Goal: Register for event/course

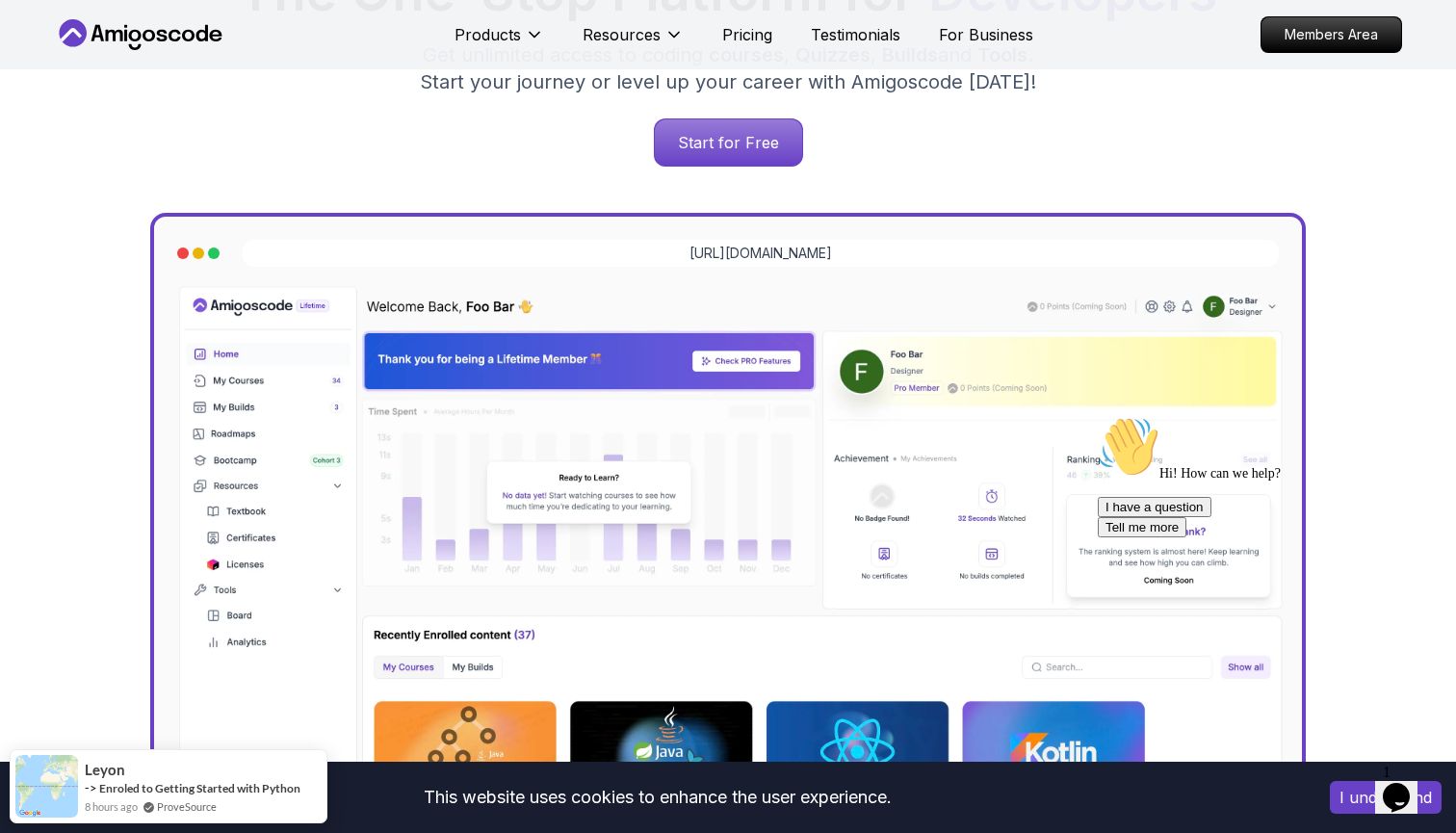
scroll to position [409, 0]
click at [687, 119] on div "Start for Free" at bounding box center [728, 143] width 1317 height 49
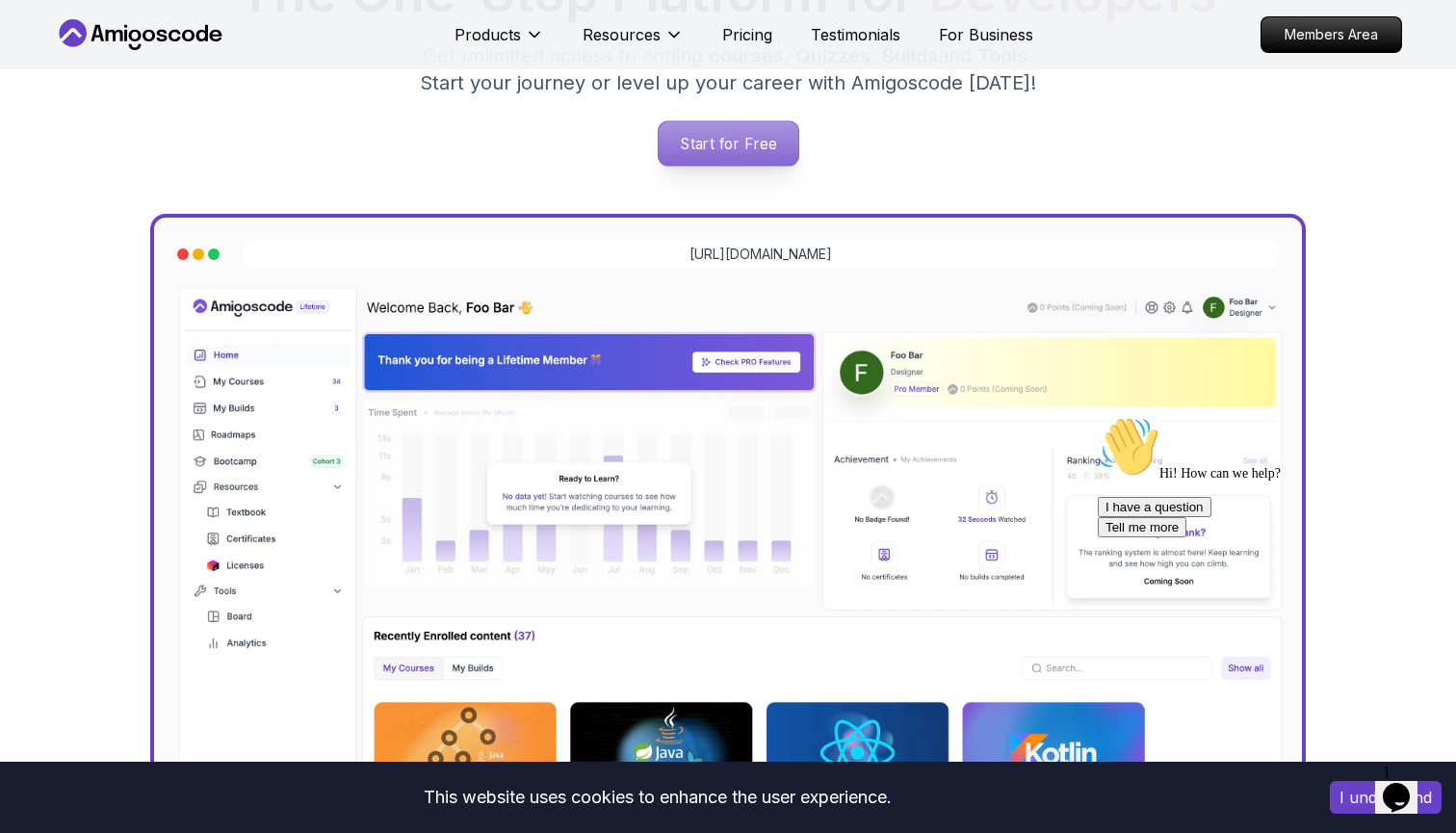
click at [687, 136] on p "Start for Free" at bounding box center [728, 143] width 140 height 45
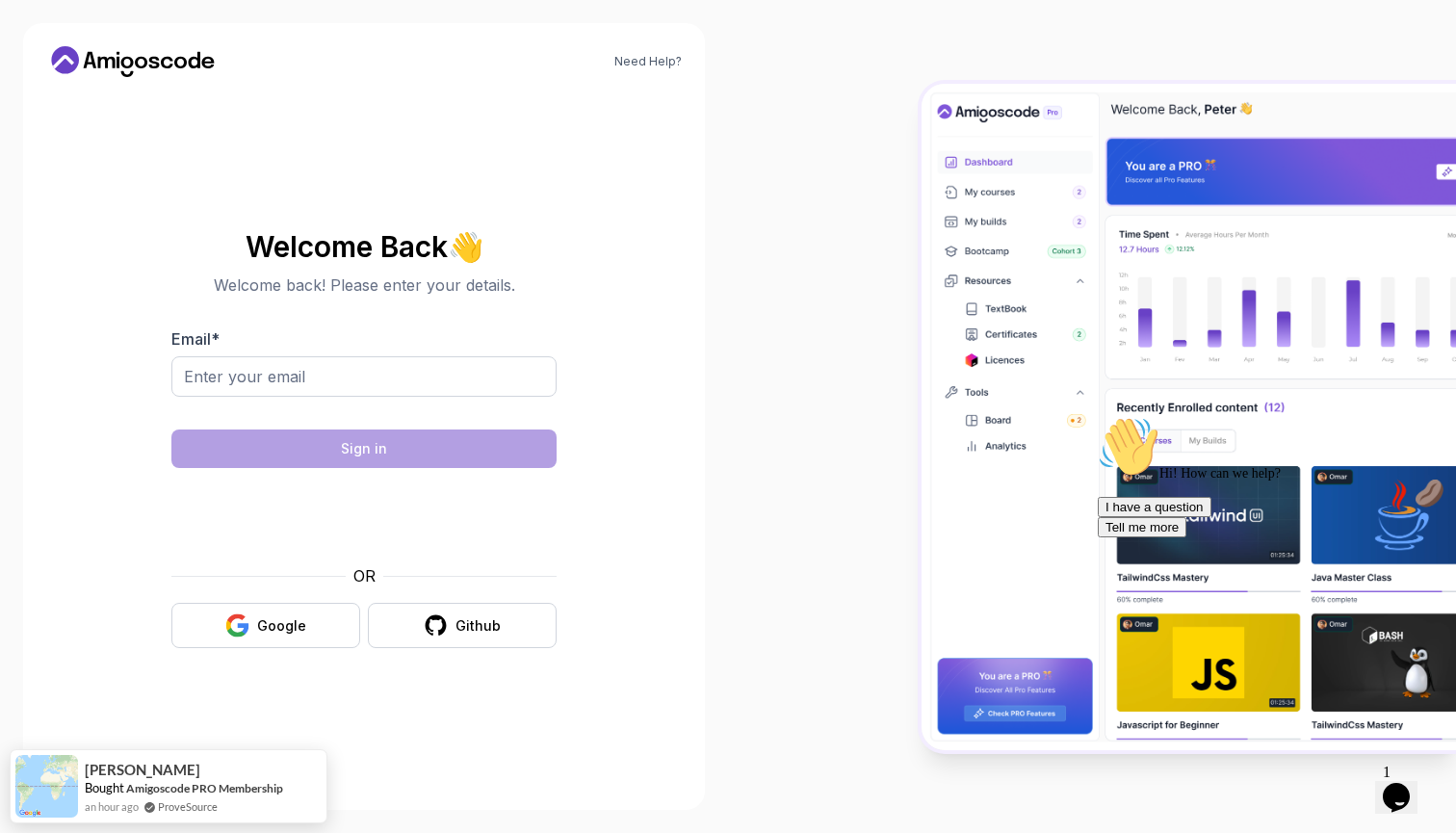
click at [425, 350] on div "Email *" at bounding box center [364, 372] width 385 height 90
click at [1014, 241] on body "Need Help? Welcome Back 👋 Welcome back! Please enter your details. Email * luke…" at bounding box center [728, 416] width 1456 height 833
click at [353, 369] on input "lukeljgordos" at bounding box center [364, 376] width 385 height 41
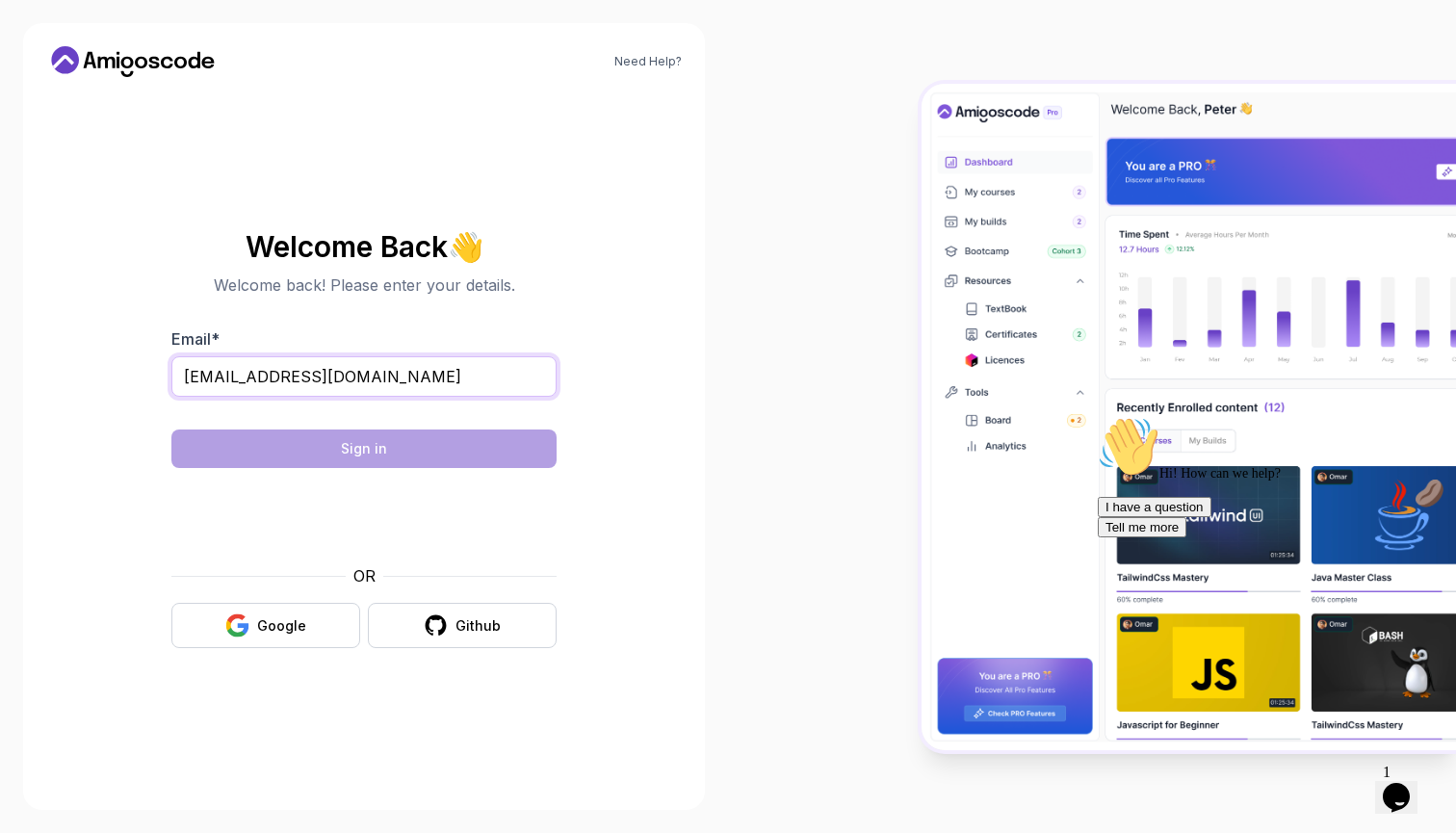
type input "[EMAIL_ADDRESS][DOMAIN_NAME]"
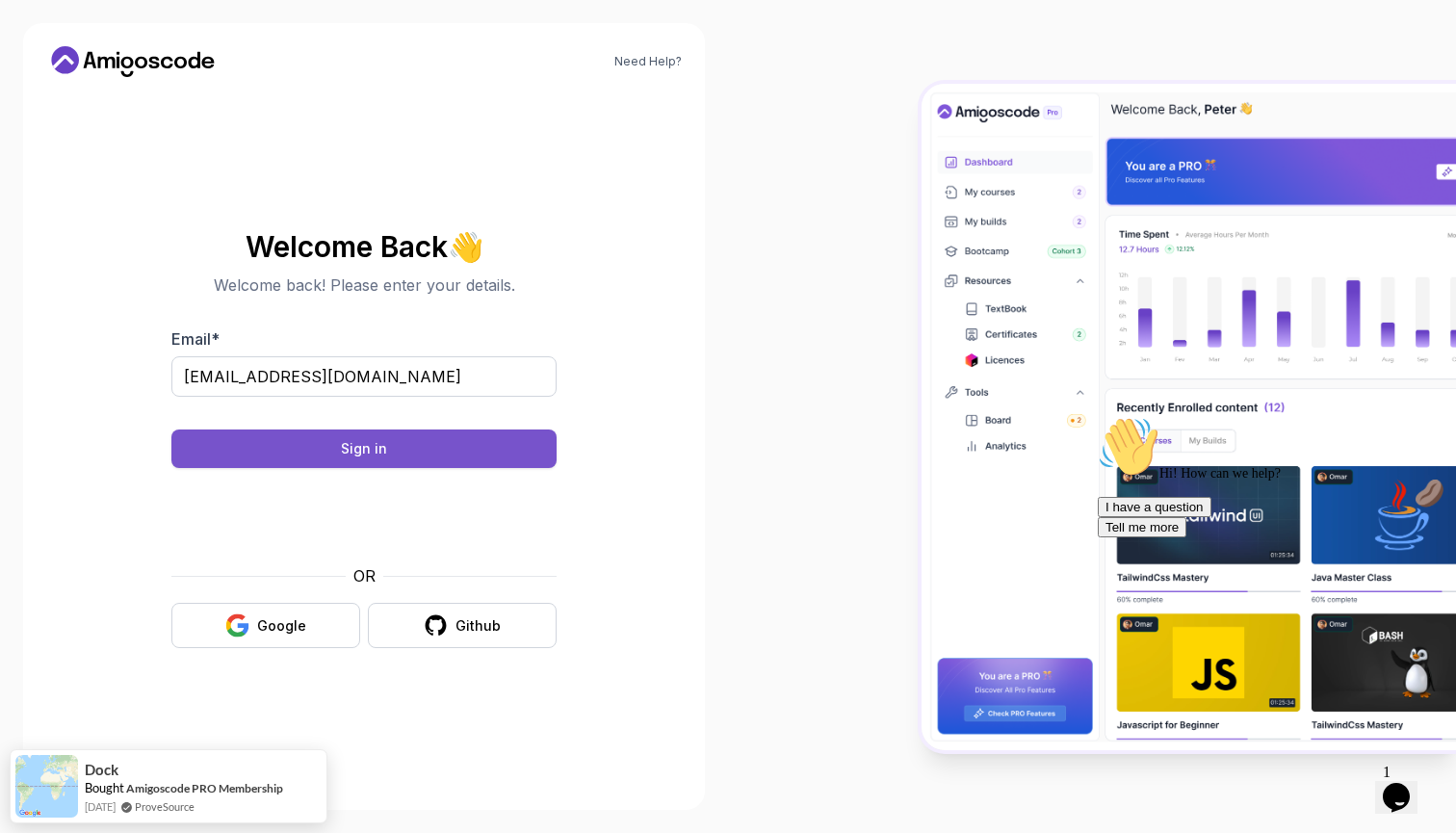
click at [282, 460] on button "Sign in" at bounding box center [364, 449] width 385 height 39
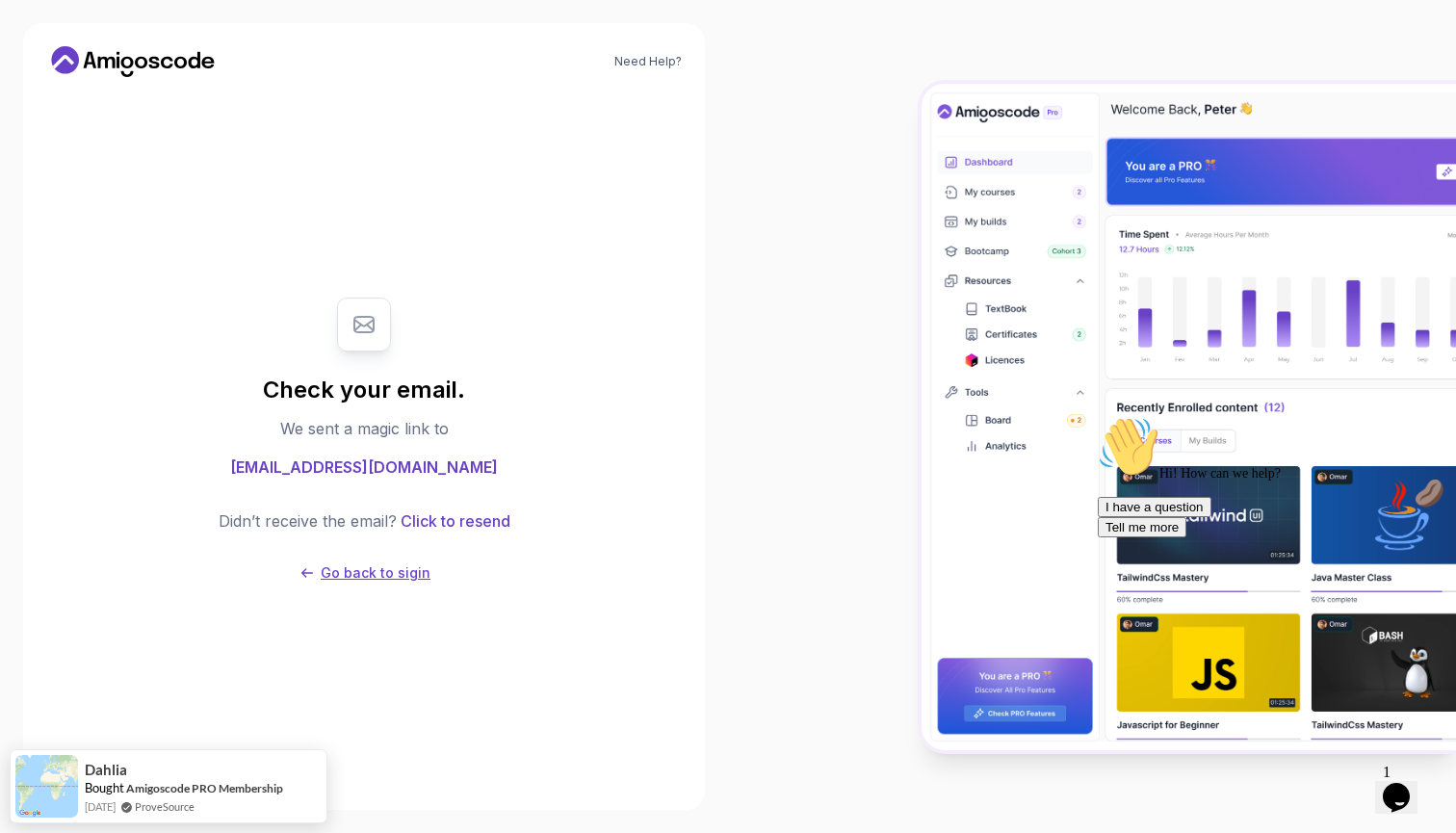
click at [363, 571] on p "Go back to sigin" at bounding box center [375, 572] width 110 height 19
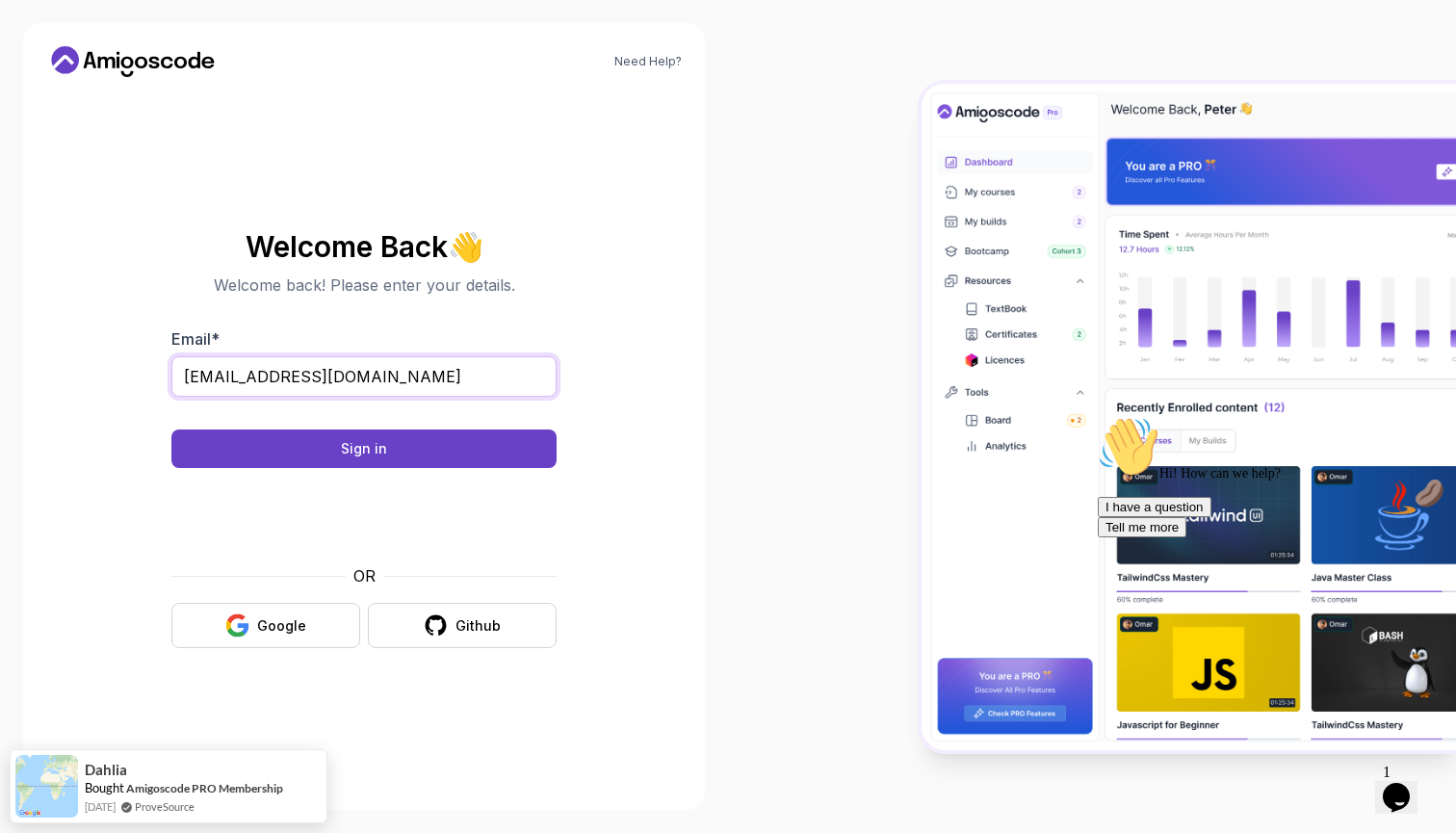
type input "[EMAIL_ADDRESS][DOMAIN_NAME]"
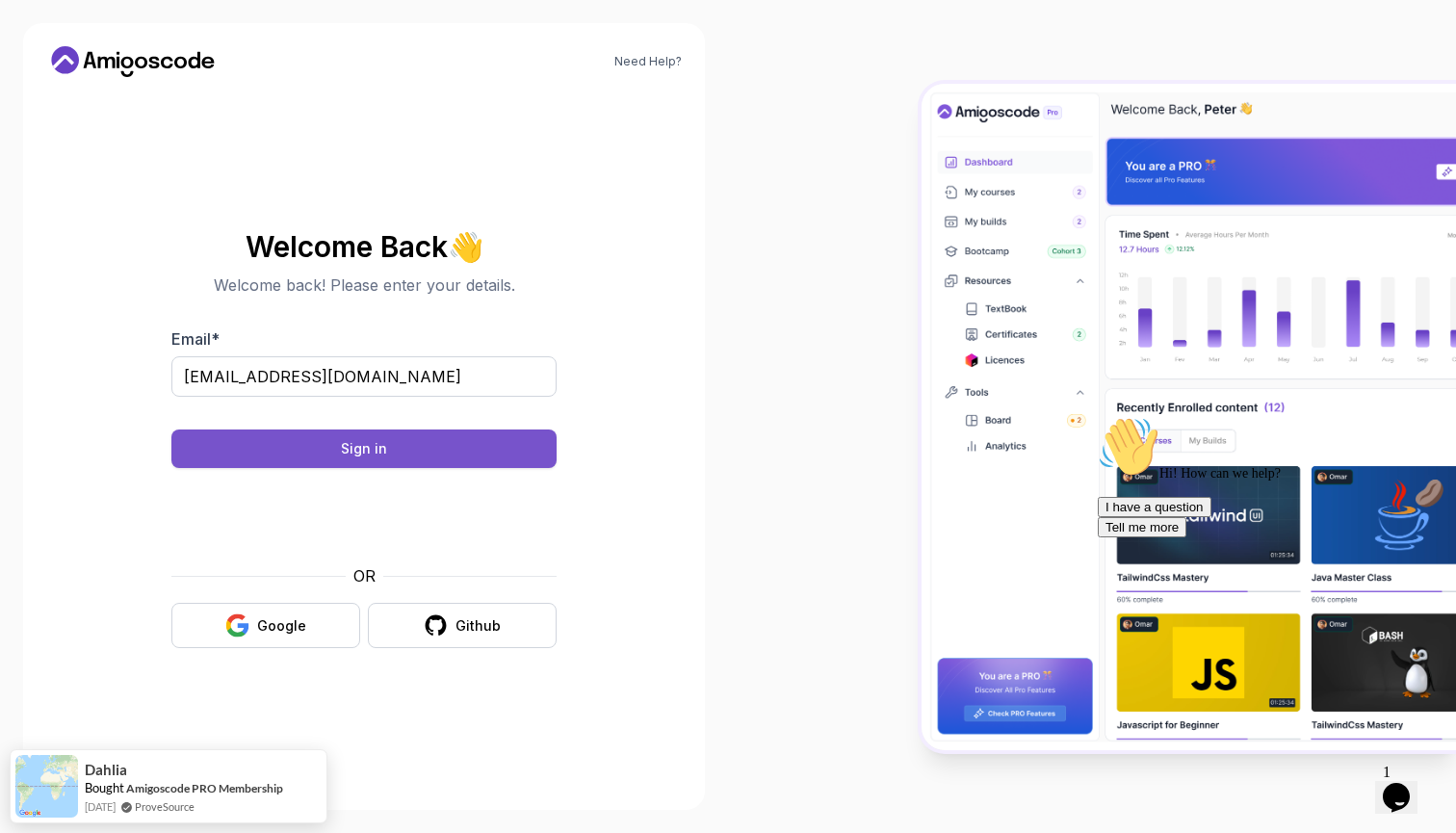
click at [259, 451] on button "Sign in" at bounding box center [364, 449] width 385 height 39
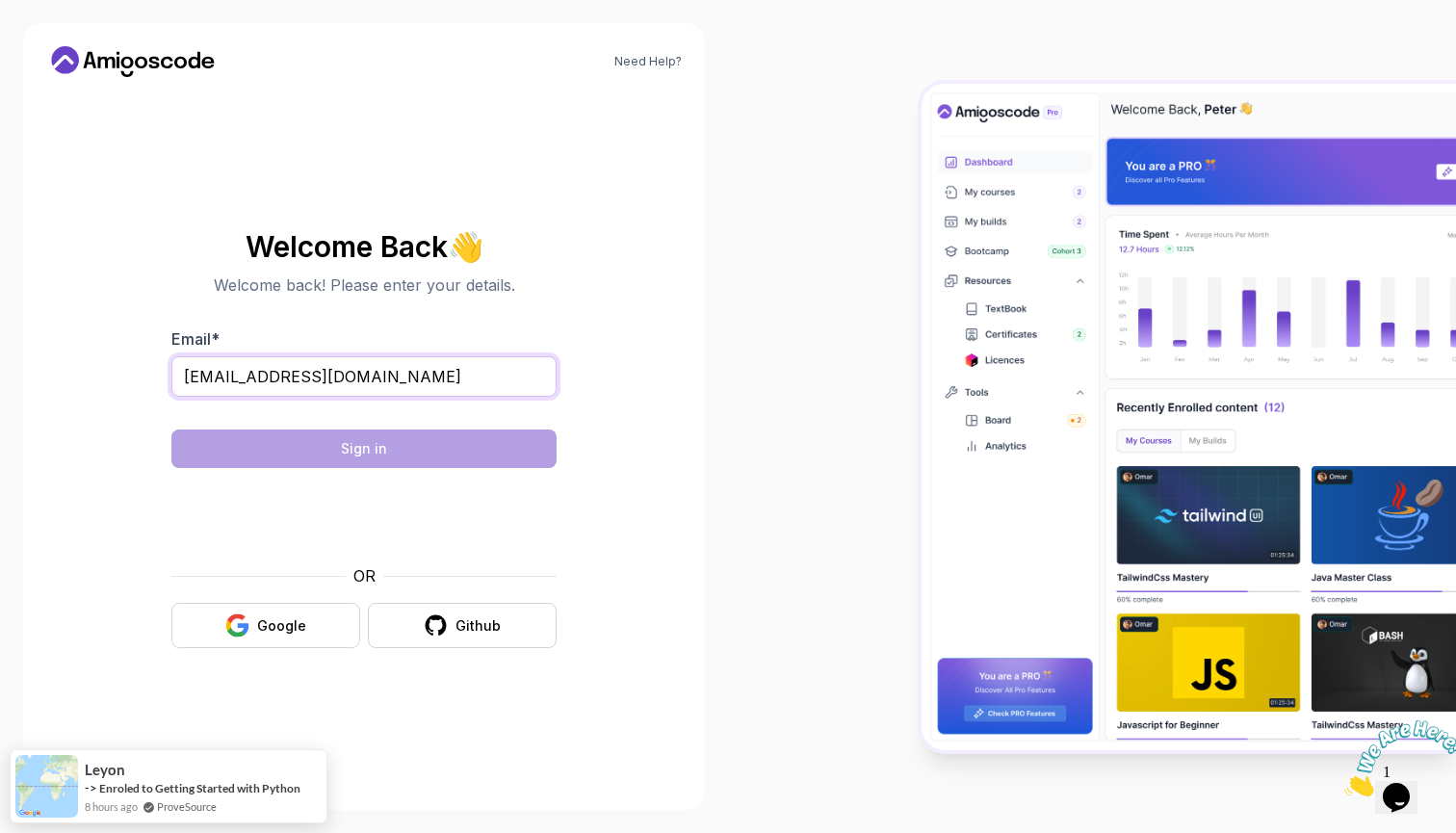
type input "lukeljgordos@gmail.com"
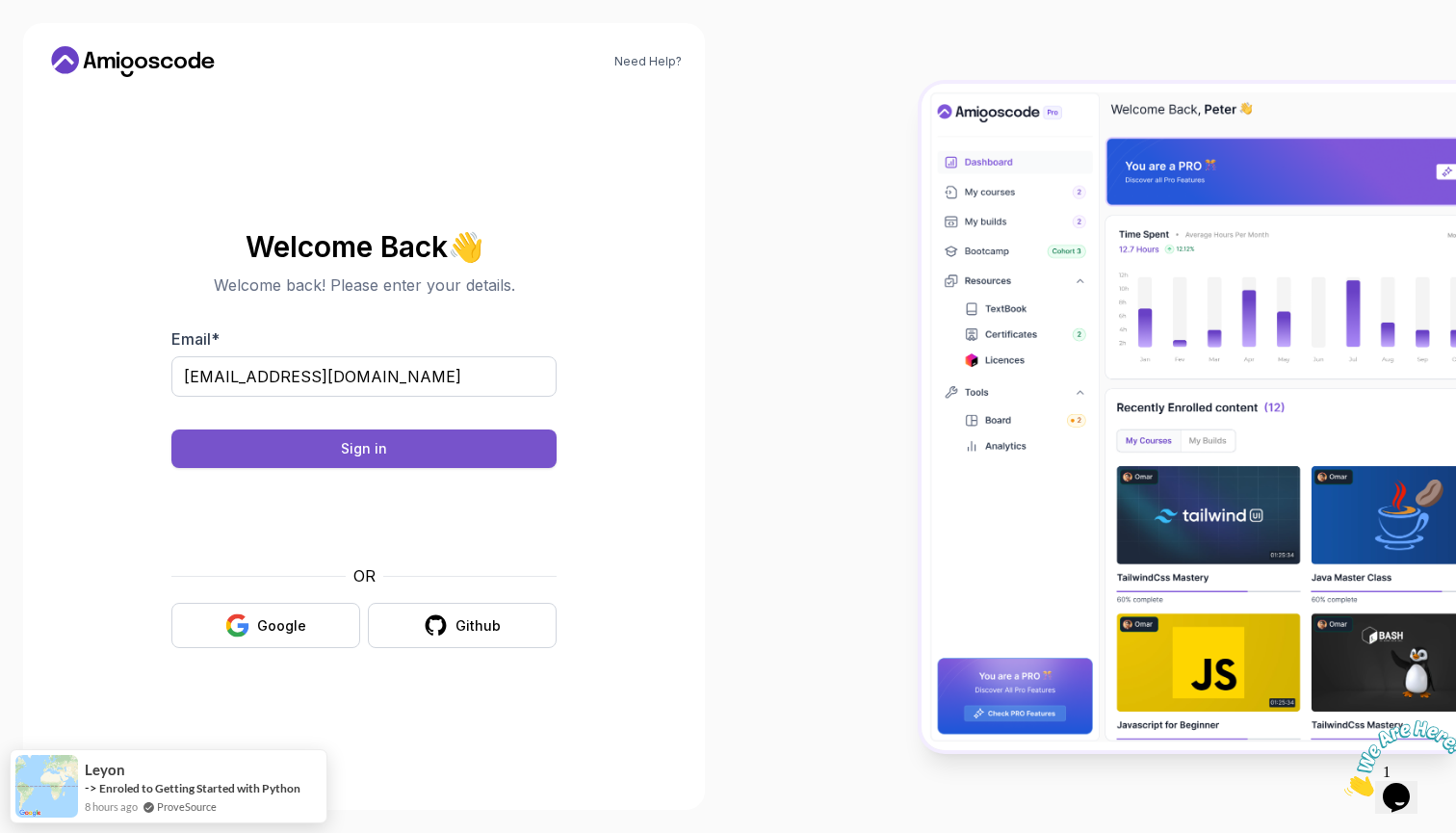
click at [299, 454] on button "Sign in" at bounding box center [364, 449] width 385 height 39
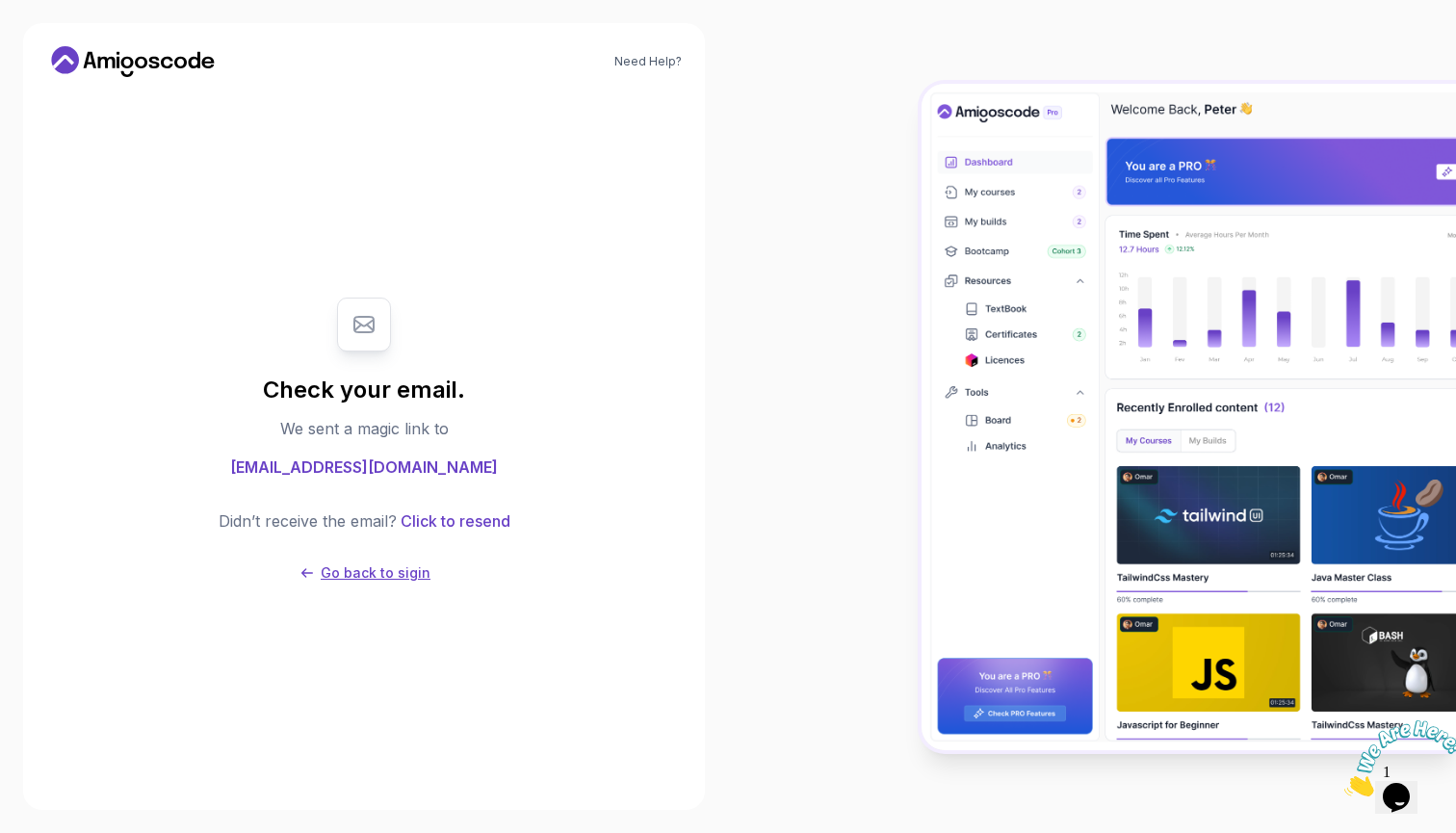
click at [363, 566] on p "Go back to sigin" at bounding box center [375, 572] width 110 height 19
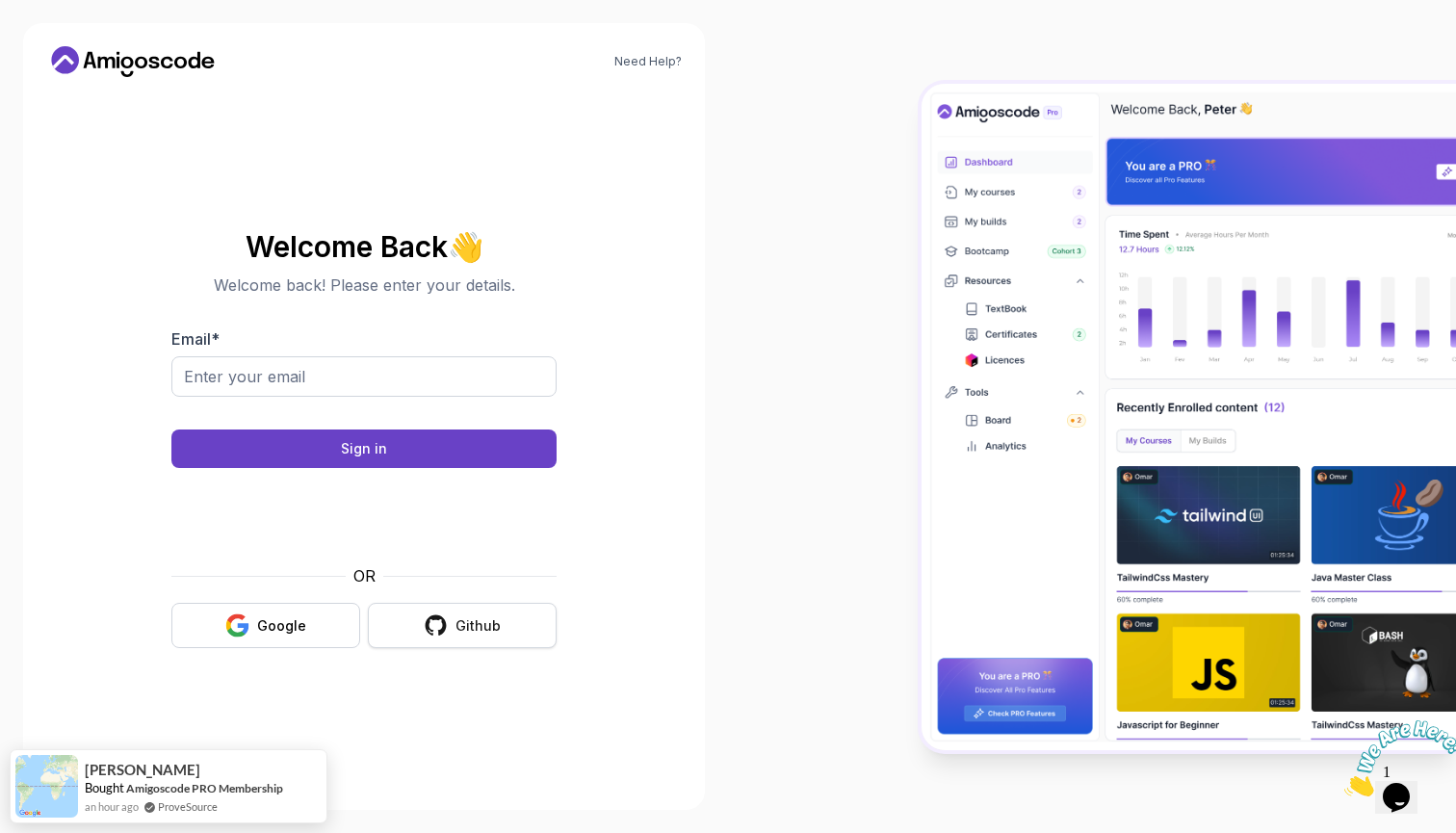
click at [442, 623] on icon "button" at bounding box center [436, 625] width 24 height 24
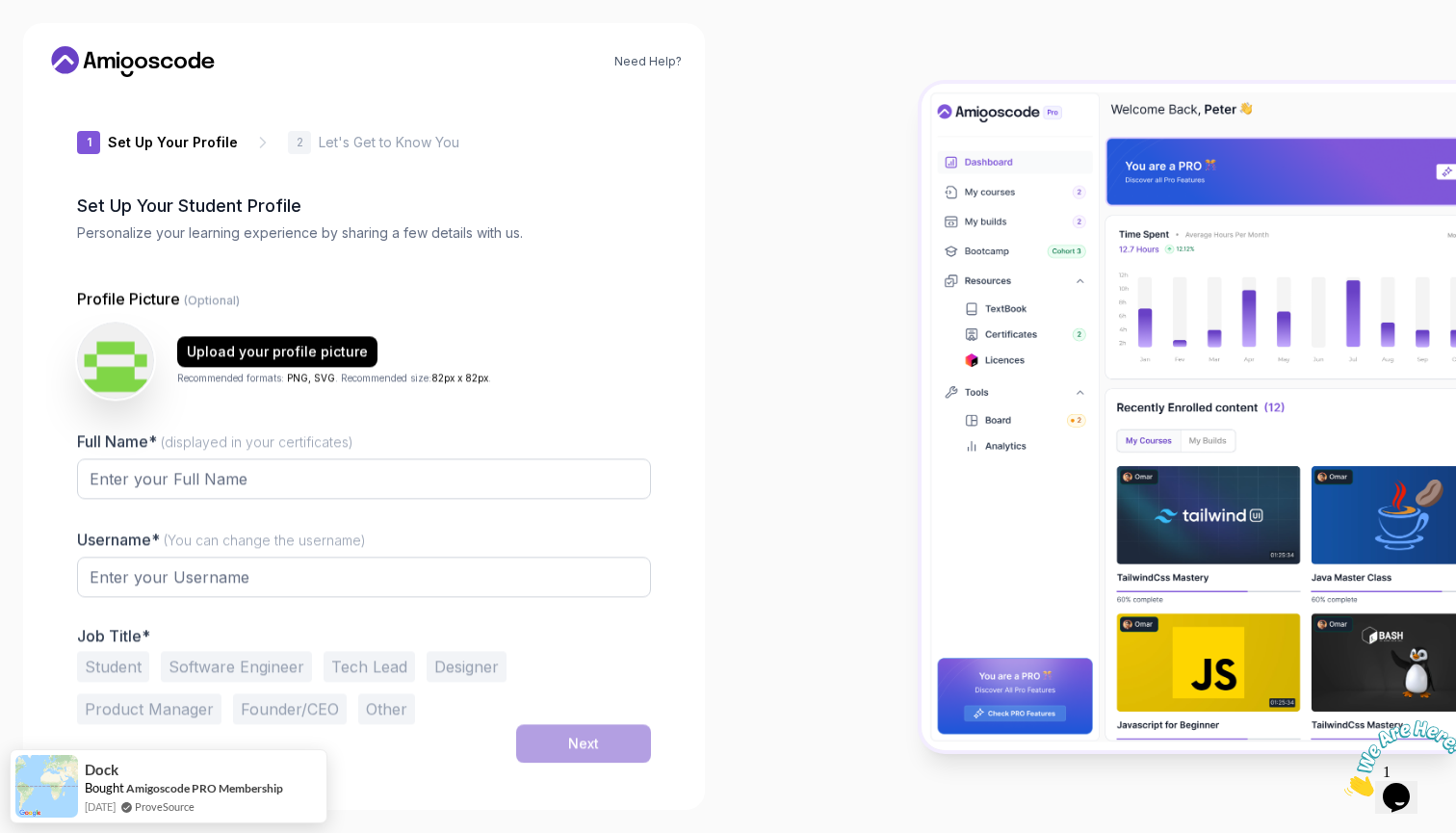
type input "briskpanther21274"
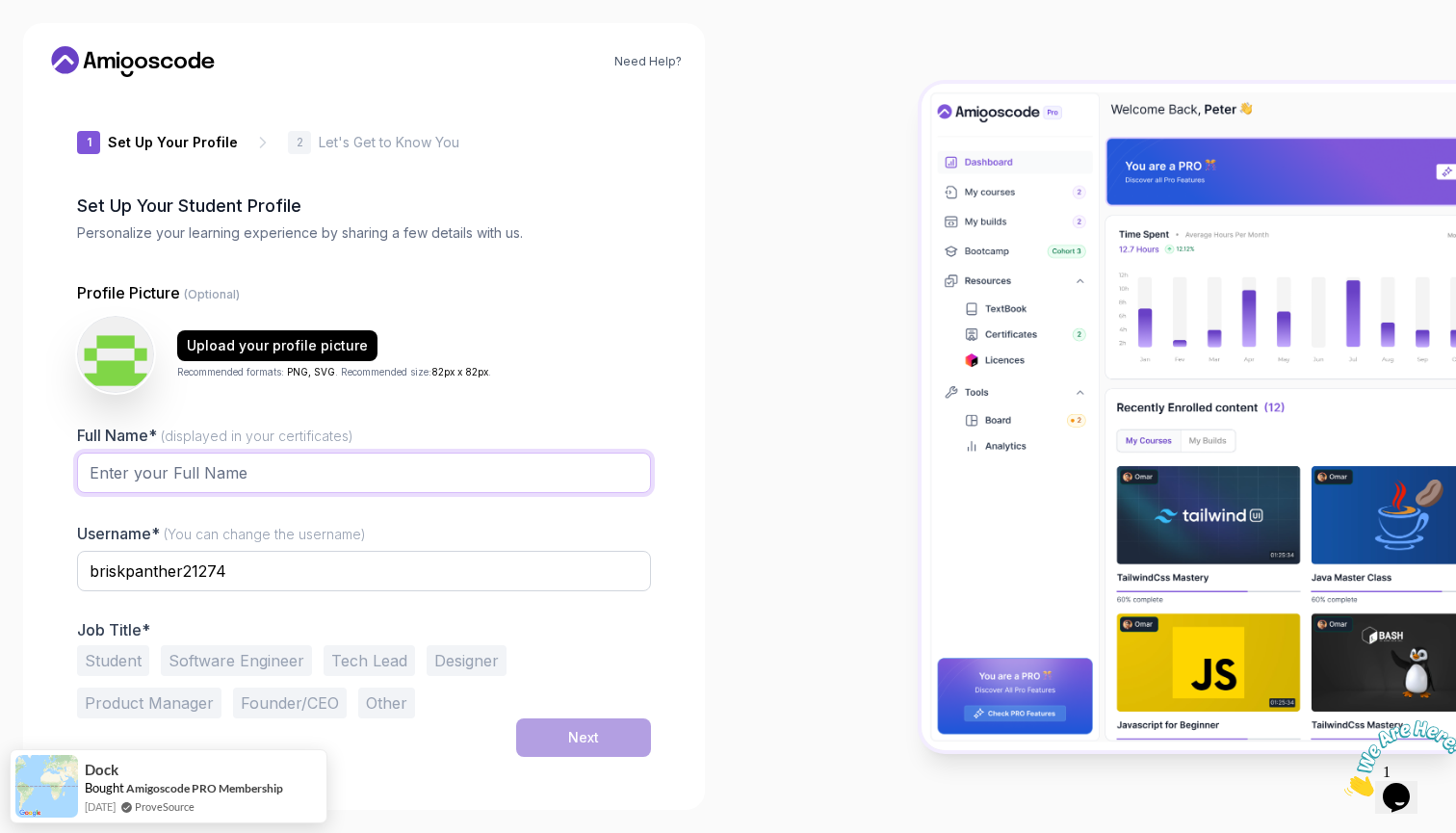
click at [553, 459] on input "Full Name* (displayed in your certificates)" at bounding box center [364, 473] width 574 height 41
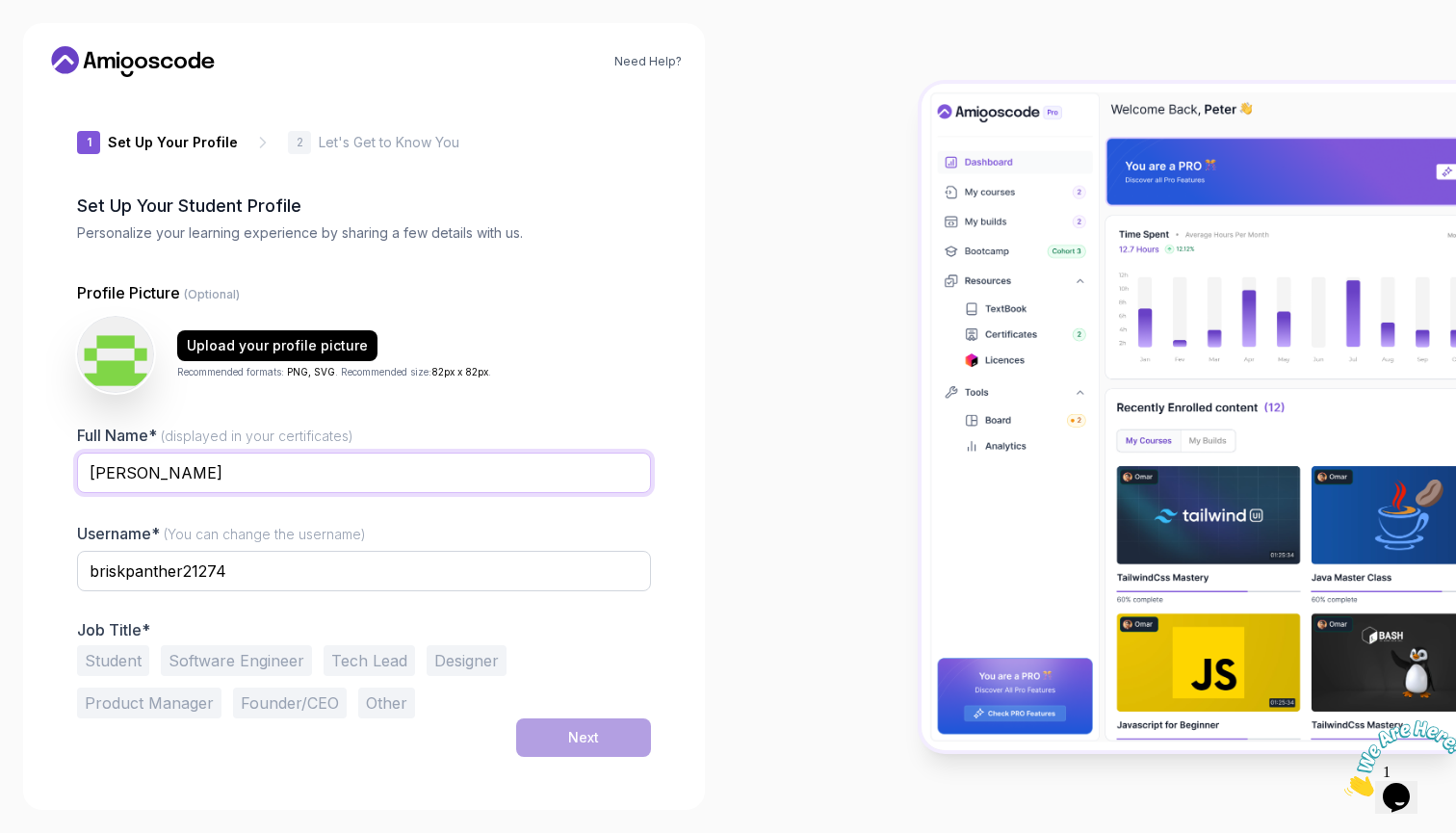
type input "Luke Gordos"
drag, startPoint x: 247, startPoint y: 572, endPoint x: 33, endPoint y: 562, distance: 214.2
click at [33, 562] on div "Need Help? 1 Set Up Your Profile 1 Set Up Your Profile 2 Let's Get to Know You …" at bounding box center [363, 416] width 682 height 786
type input "lukegordos"
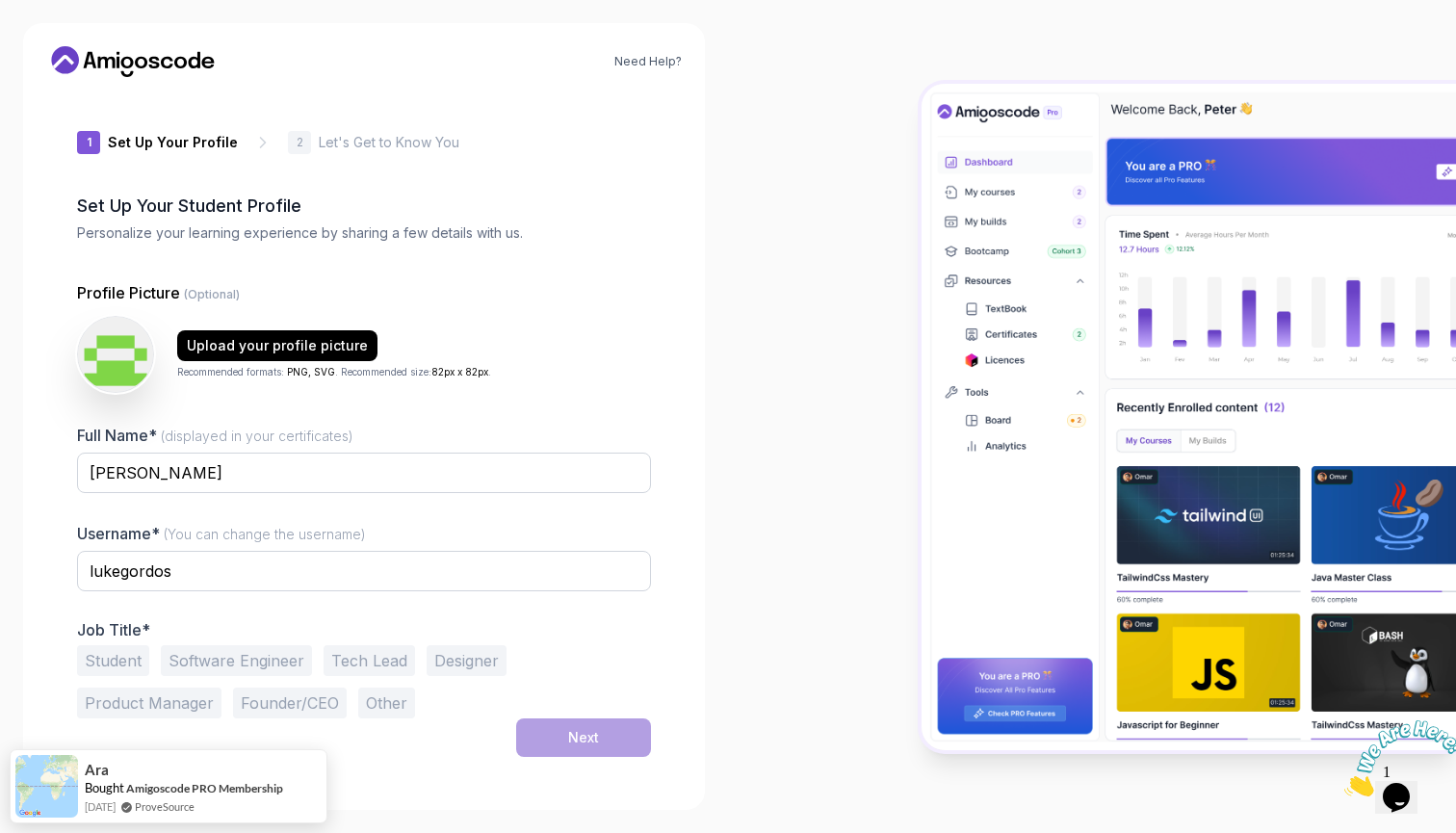
click at [199, 655] on button "Software Engineer" at bounding box center [236, 660] width 151 height 31
click at [544, 725] on button "Next" at bounding box center [584, 738] width 135 height 39
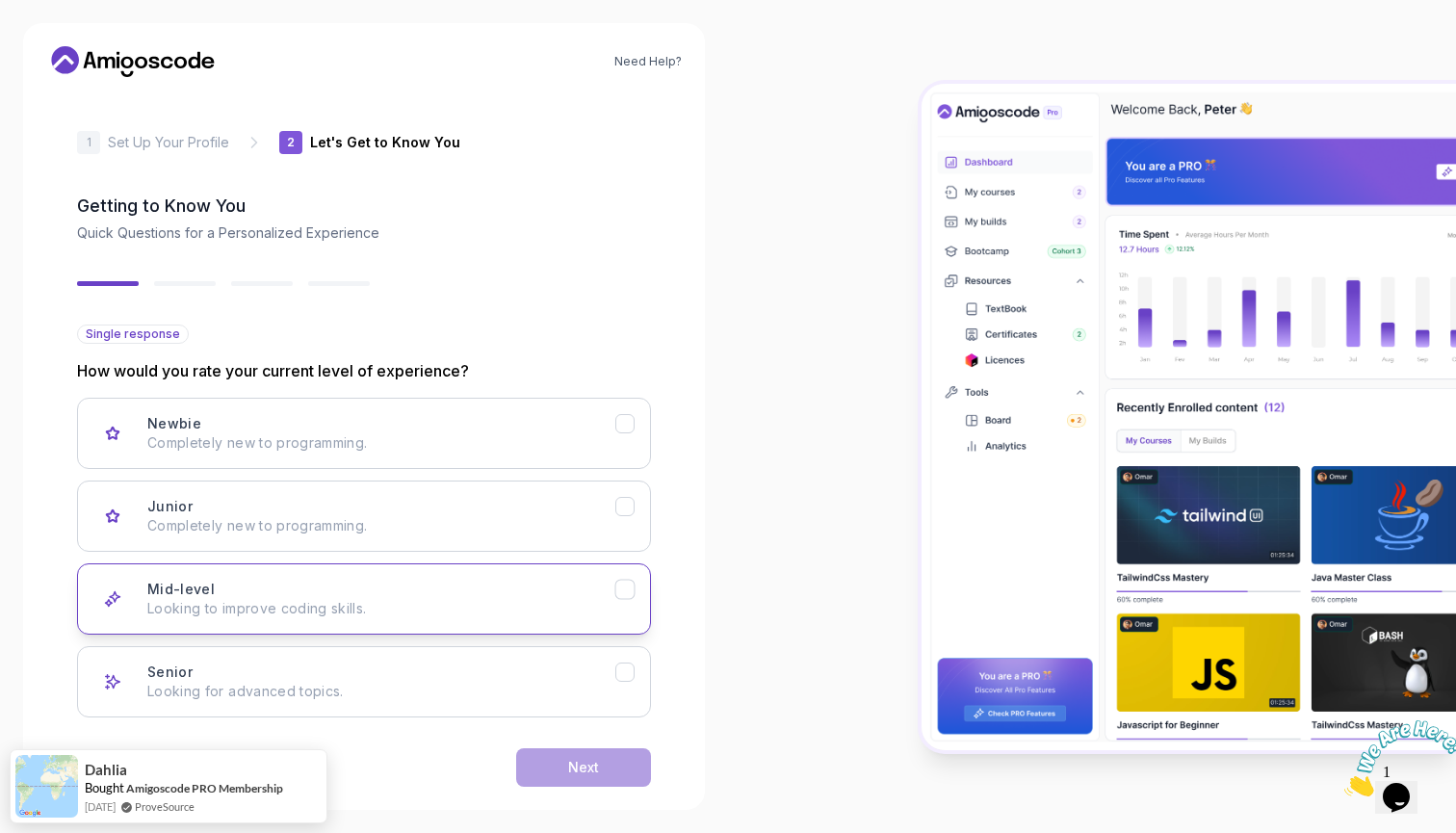
click at [415, 601] on p "Looking to improve coding skills." at bounding box center [380, 608] width 467 height 19
click at [548, 760] on button "Next" at bounding box center [584, 767] width 135 height 39
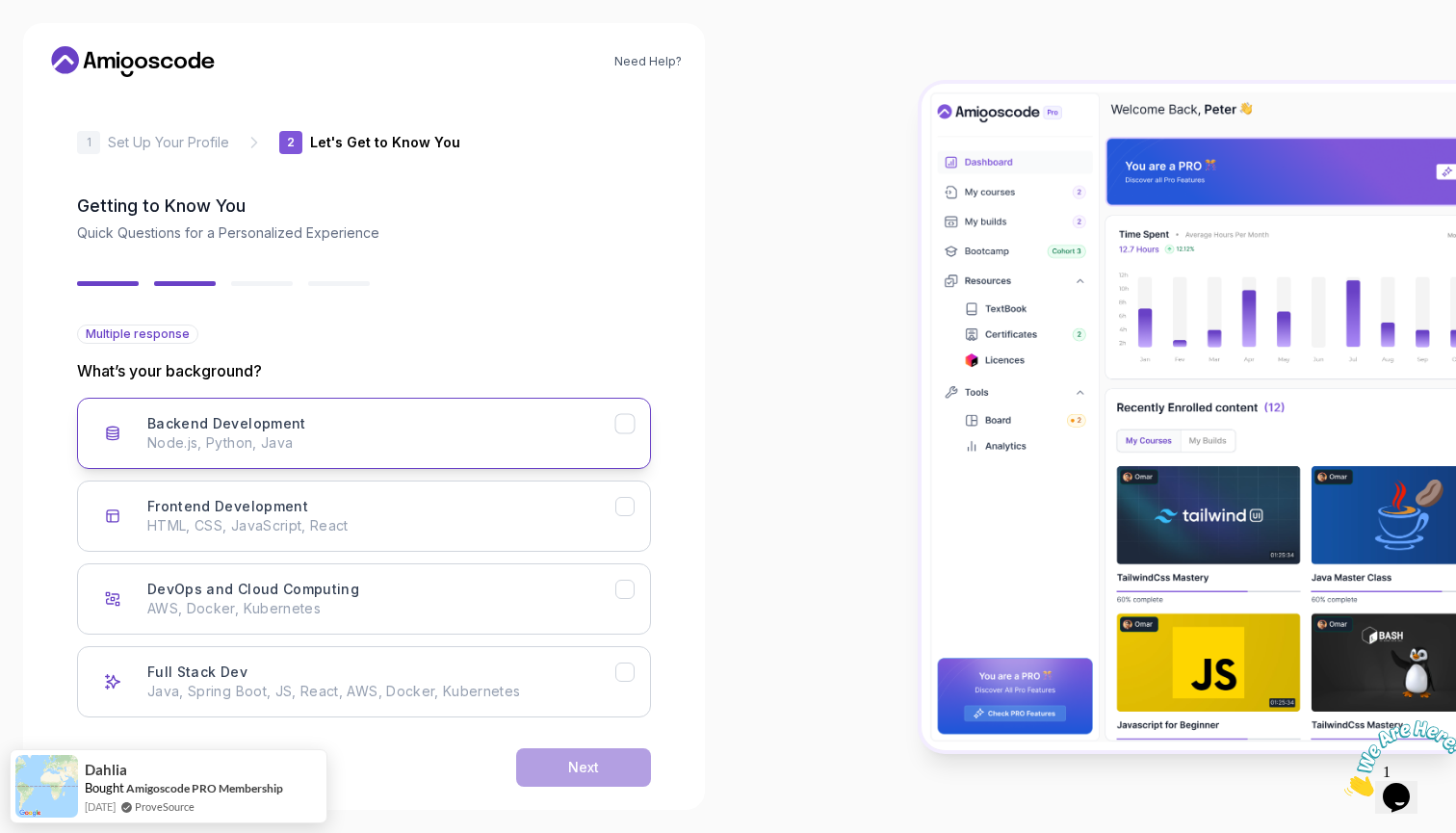
click at [305, 426] on div "Backend Development Node.js, Python, Java" at bounding box center [380, 433] width 467 height 39
click at [352, 506] on div "Frontend Development HTML, CSS, JavaScript, React" at bounding box center [380, 516] width 467 height 39
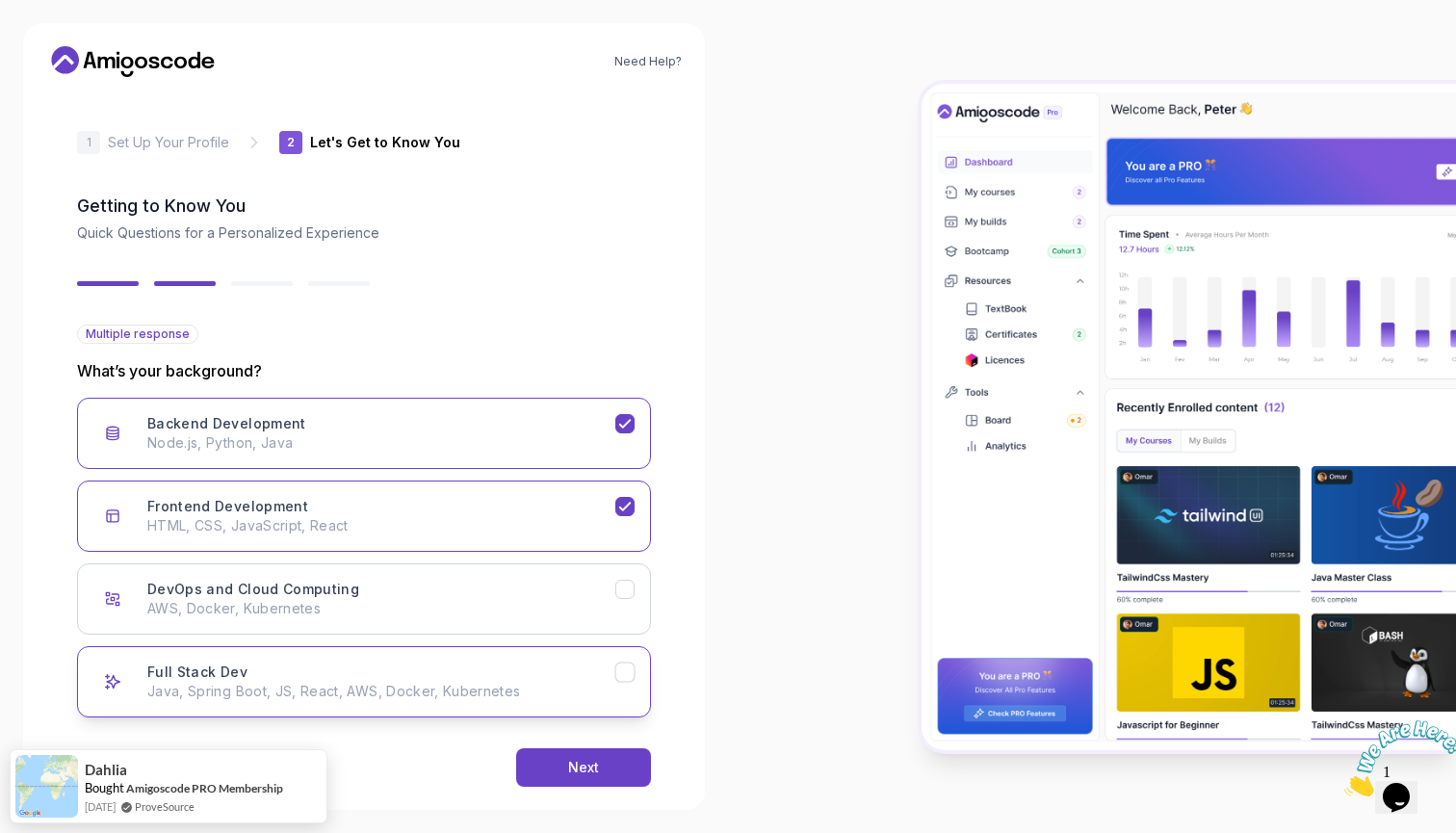
click at [397, 665] on div "Full Stack Dev Java, Spring Boot, JS, React, AWS, Docker, Kubernetes" at bounding box center [380, 681] width 467 height 39
click at [571, 768] on div "Next" at bounding box center [583, 766] width 31 height 19
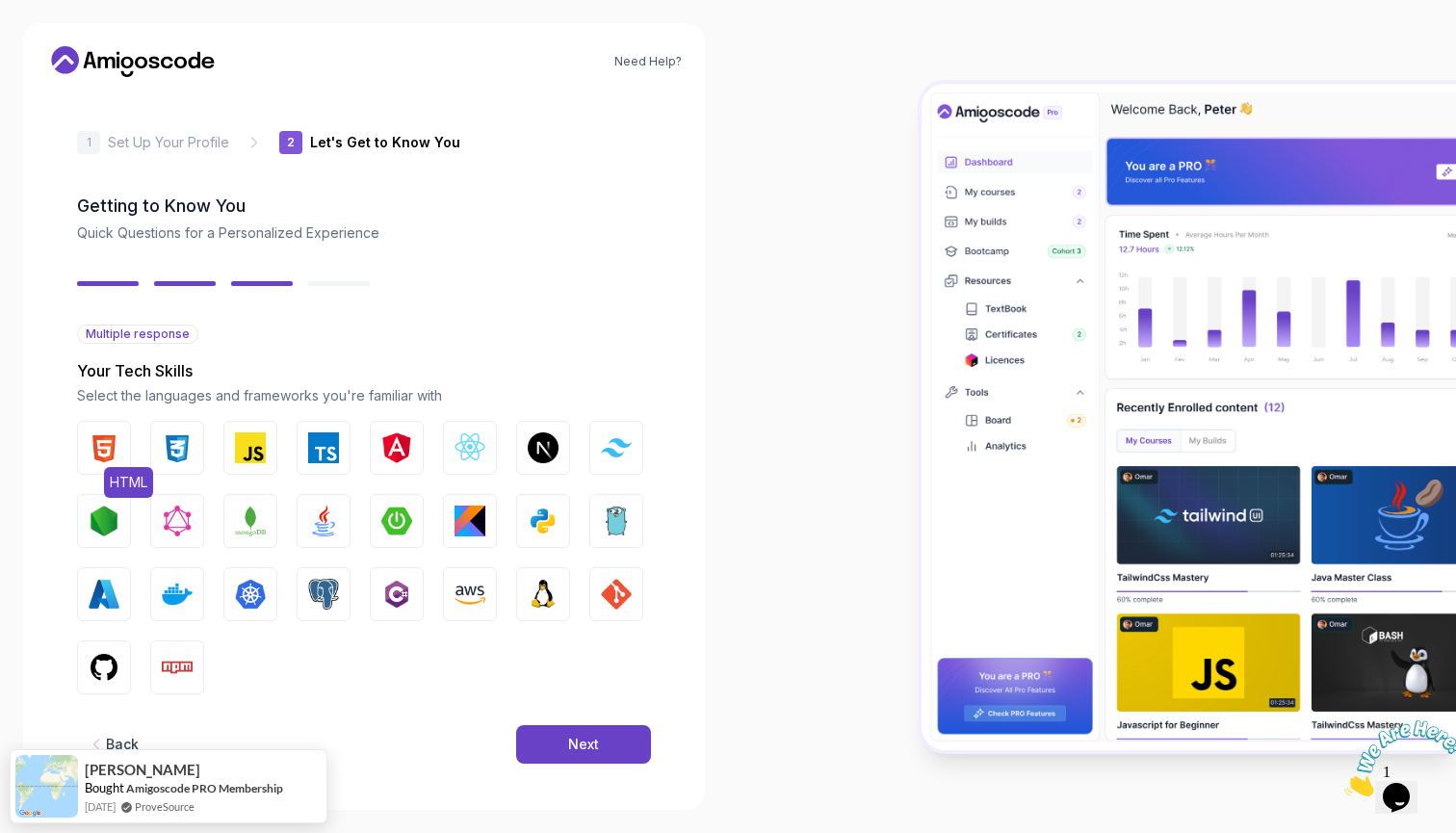
click at [109, 430] on button "HTML" at bounding box center [104, 448] width 54 height 54
click at [166, 436] on img "button" at bounding box center [177, 448] width 31 height 31
click at [247, 451] on img "button" at bounding box center [250, 448] width 31 height 31
click at [263, 433] on img "button" at bounding box center [250, 448] width 31 height 31
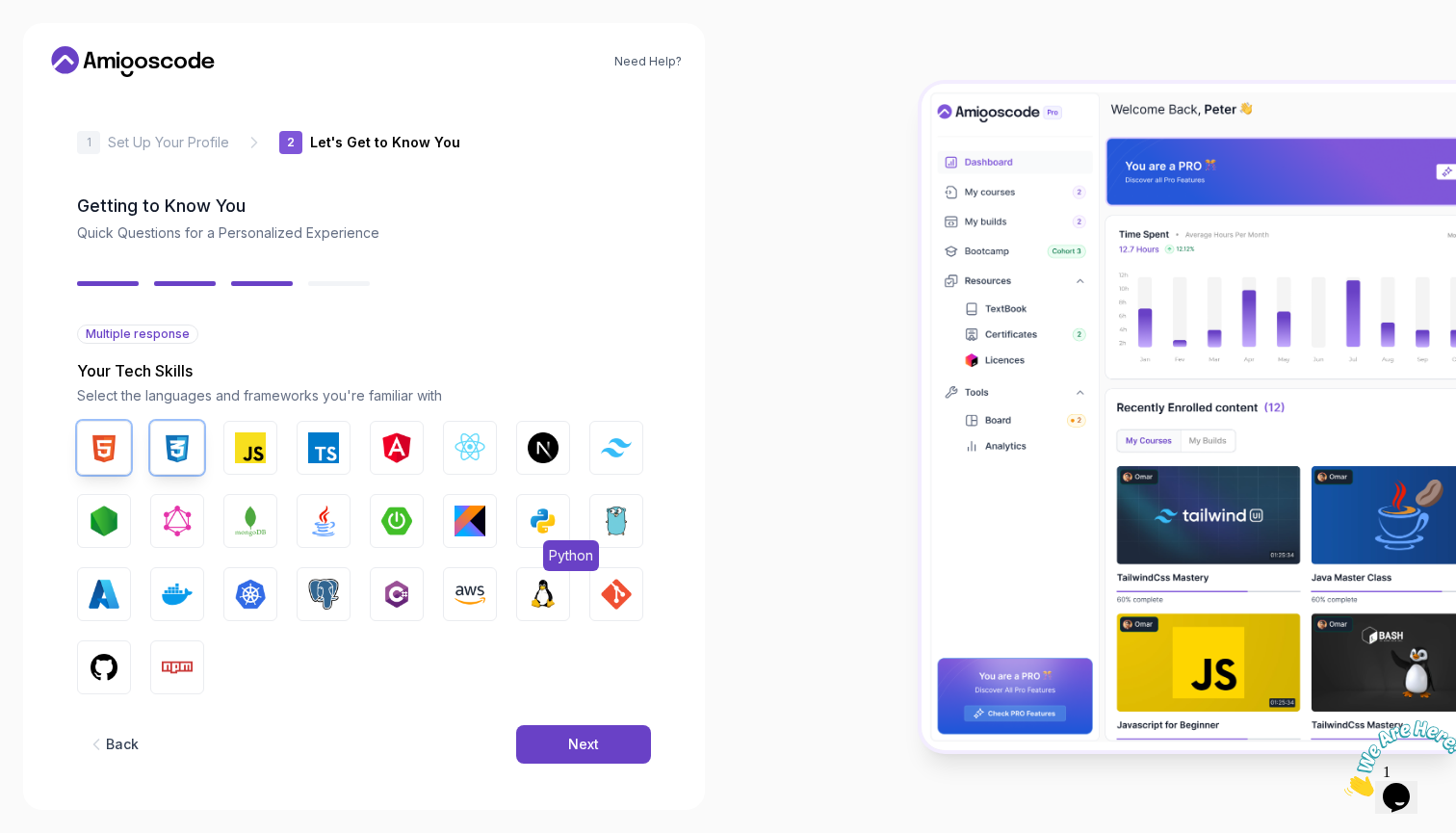
click at [545, 536] on button "Python" at bounding box center [543, 521] width 54 height 54
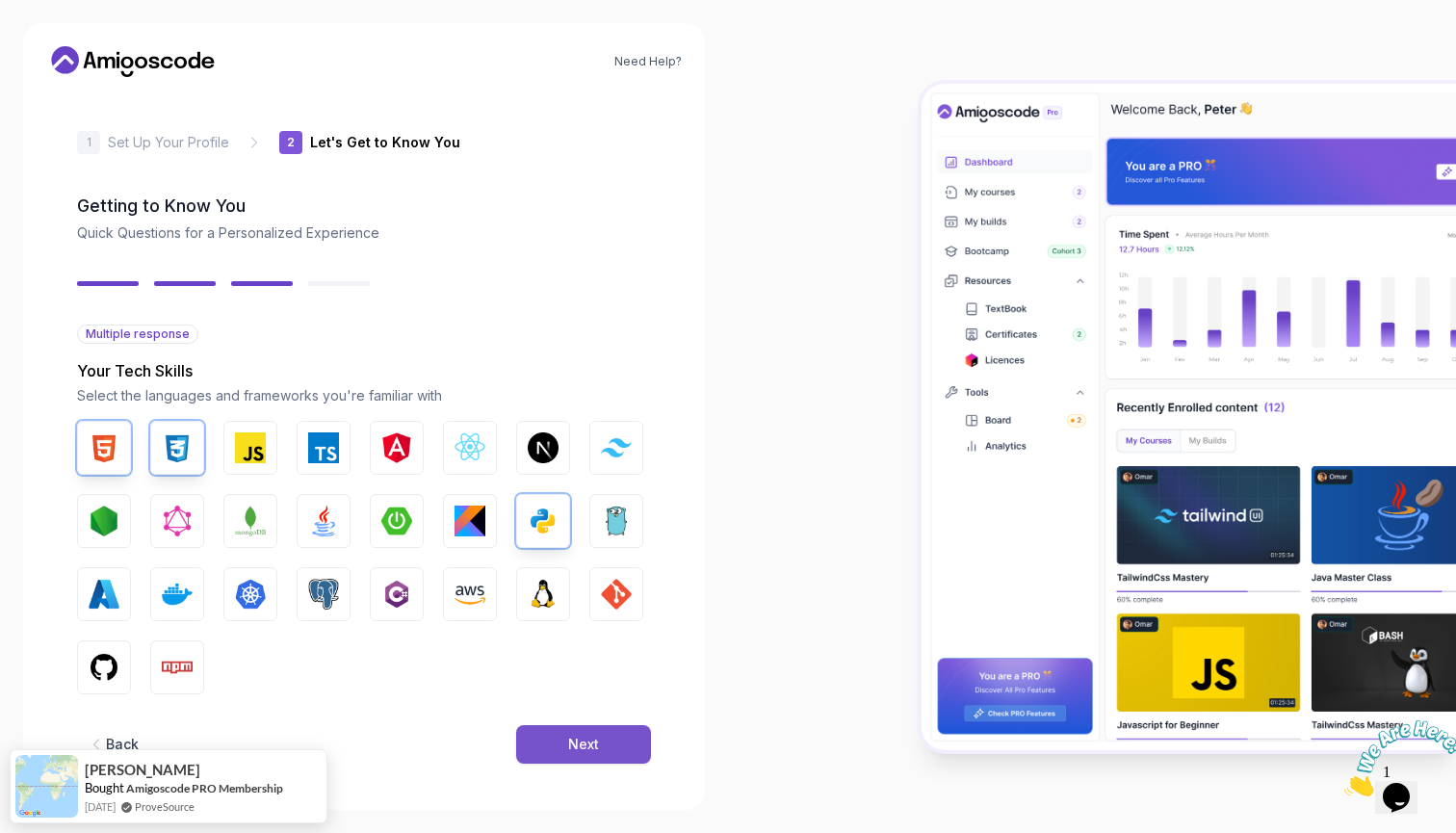
click at [564, 739] on button "Next" at bounding box center [584, 744] width 135 height 39
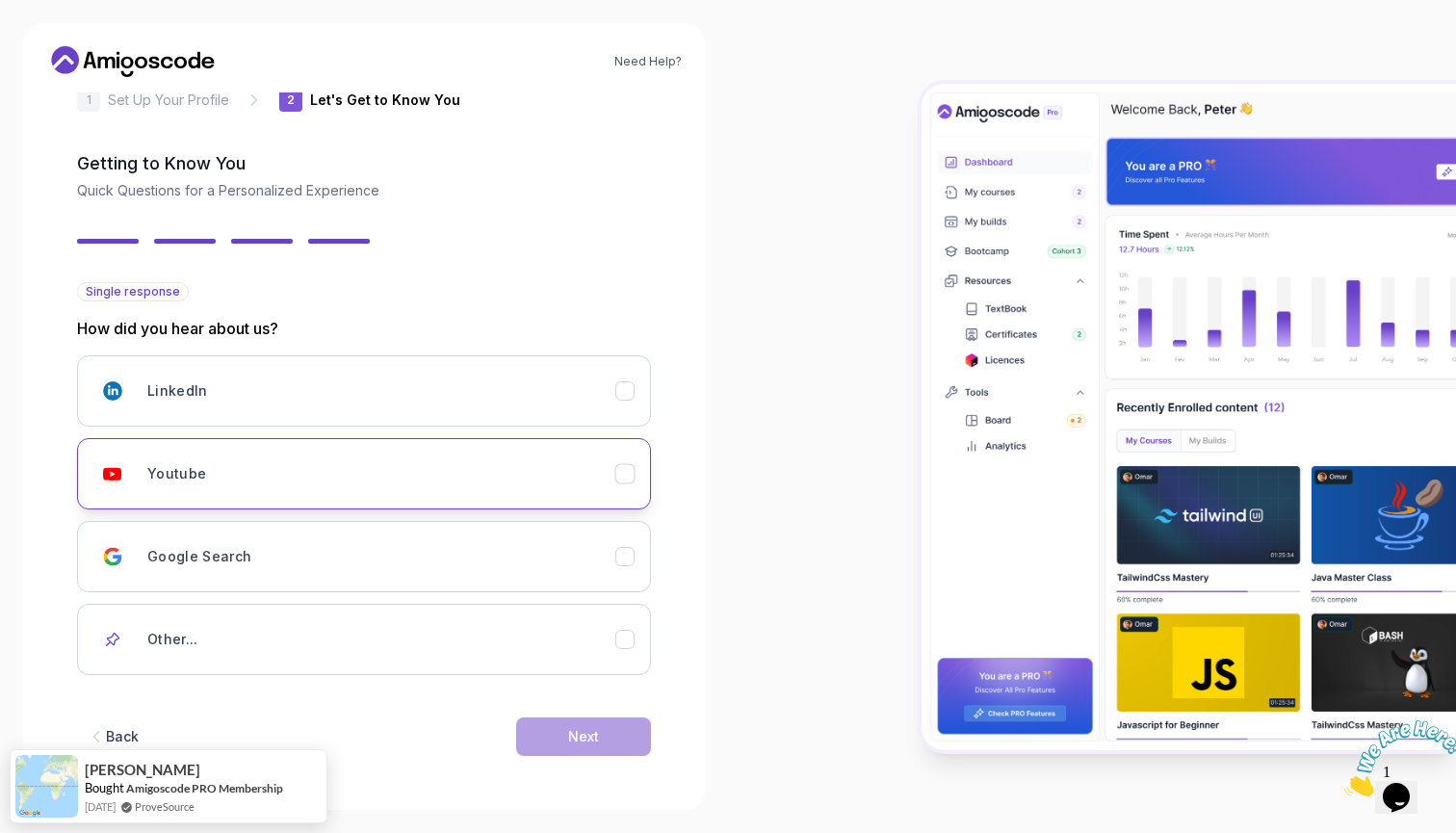
scroll to position [43, 0]
click at [294, 467] on div "Youtube" at bounding box center [380, 474] width 467 height 39
click at [608, 760] on div "Back Next" at bounding box center [364, 737] width 574 height 100
click at [609, 744] on button "Next" at bounding box center [584, 737] width 135 height 39
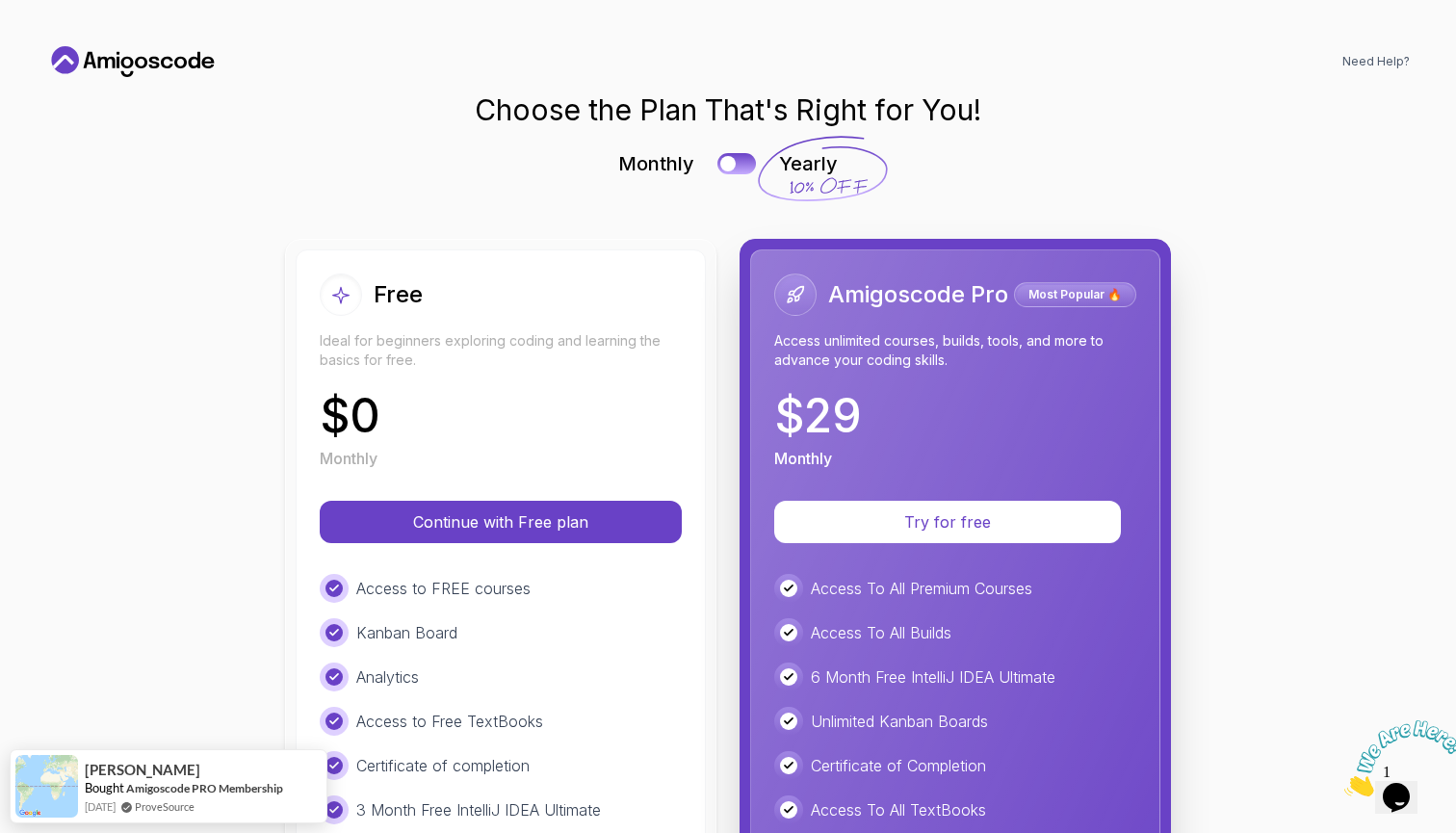
scroll to position [0, 0]
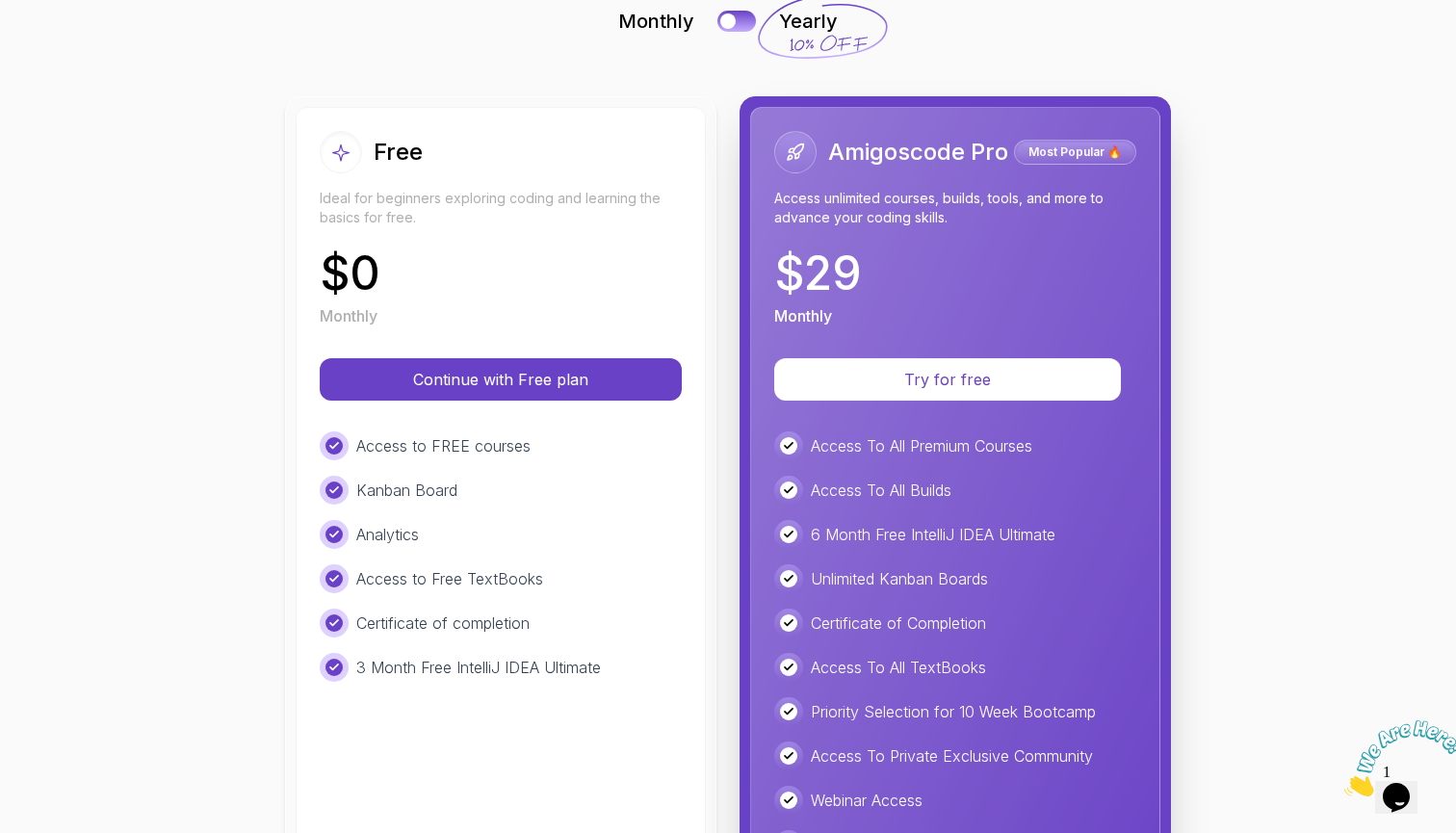
click at [508, 589] on p "Access to Free TextBooks" at bounding box center [450, 578] width 187 height 23
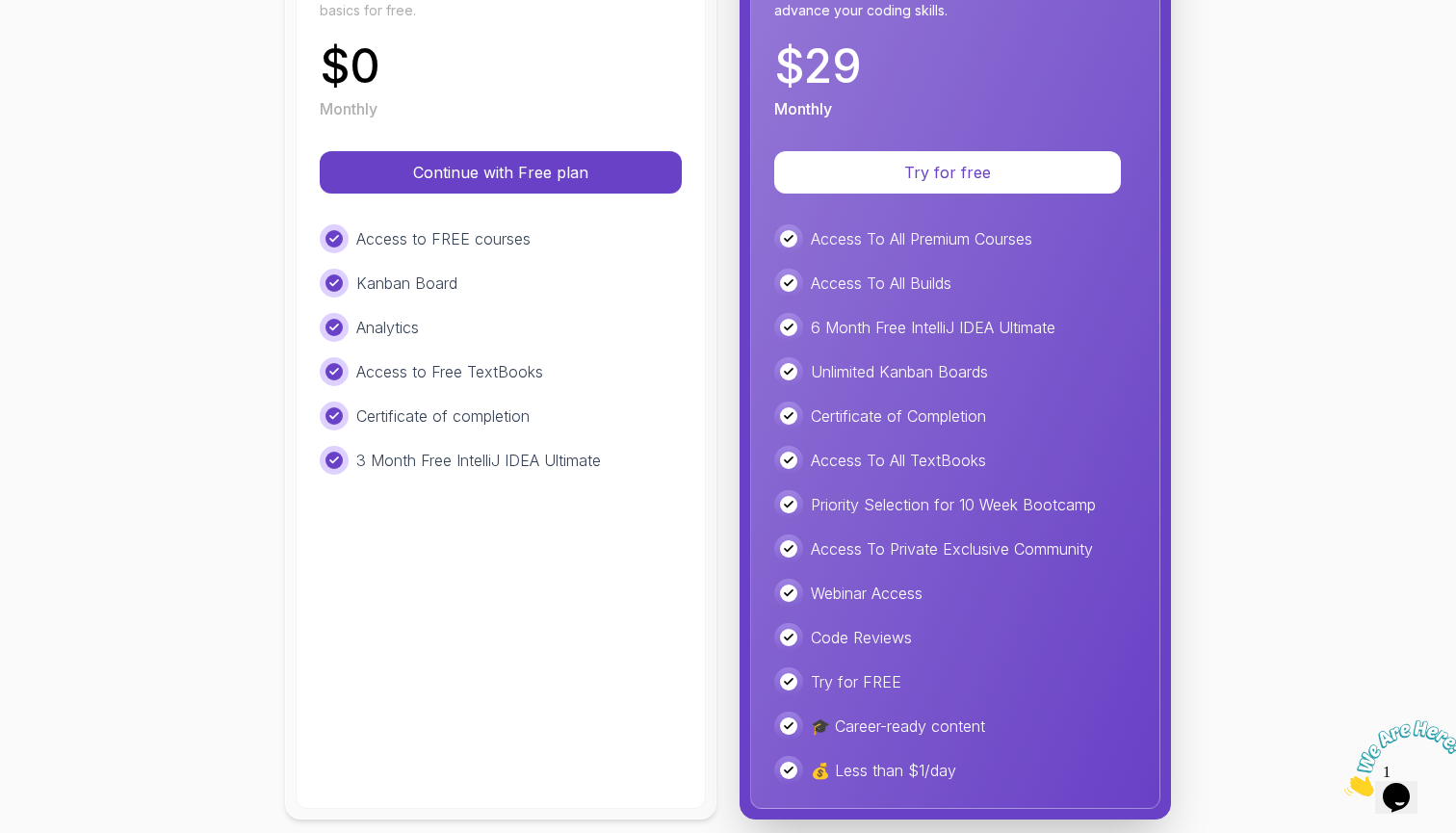
scroll to position [333, 0]
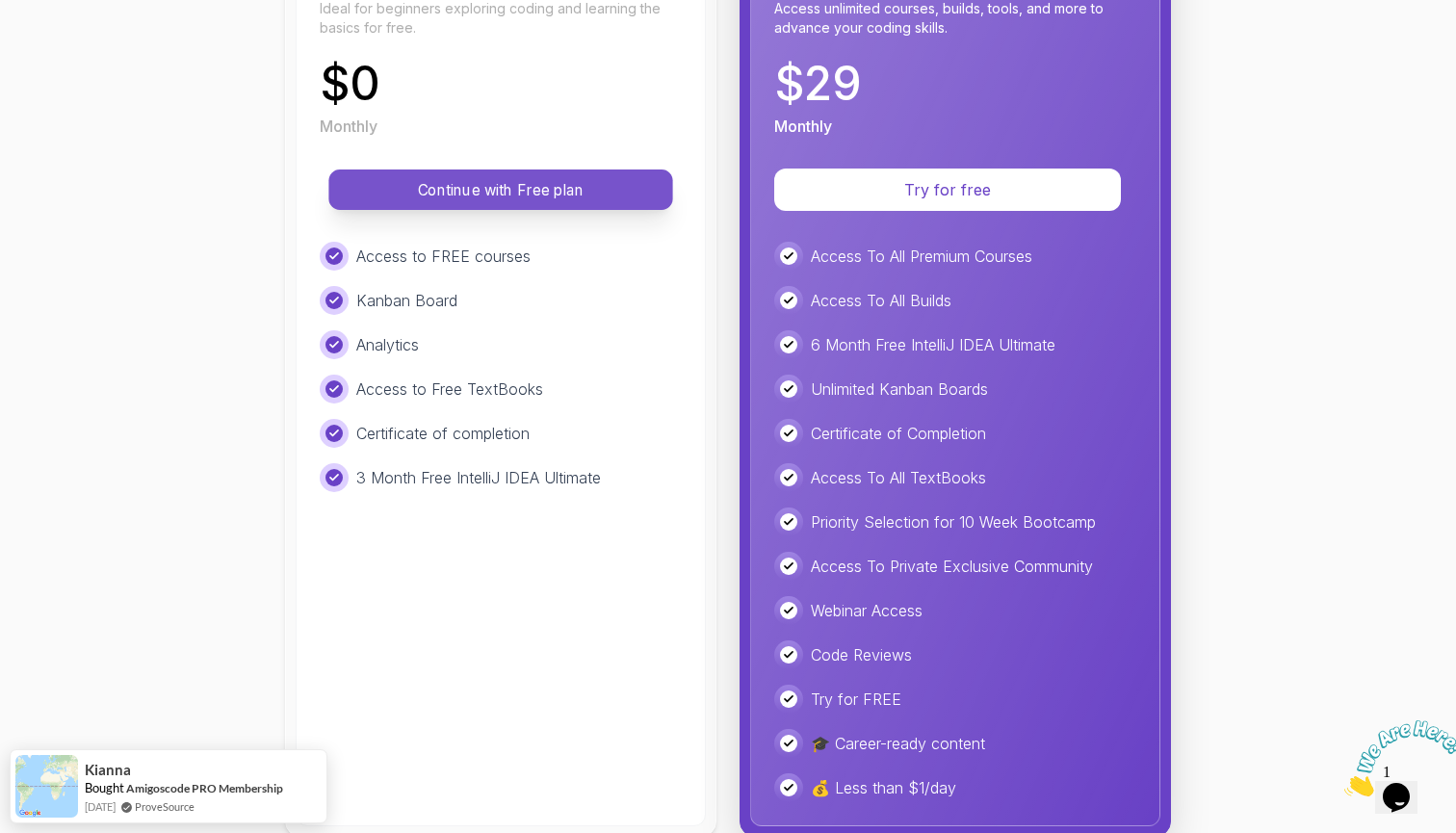
click at [477, 194] on p "Continue with Free plan" at bounding box center [500, 190] width 301 height 22
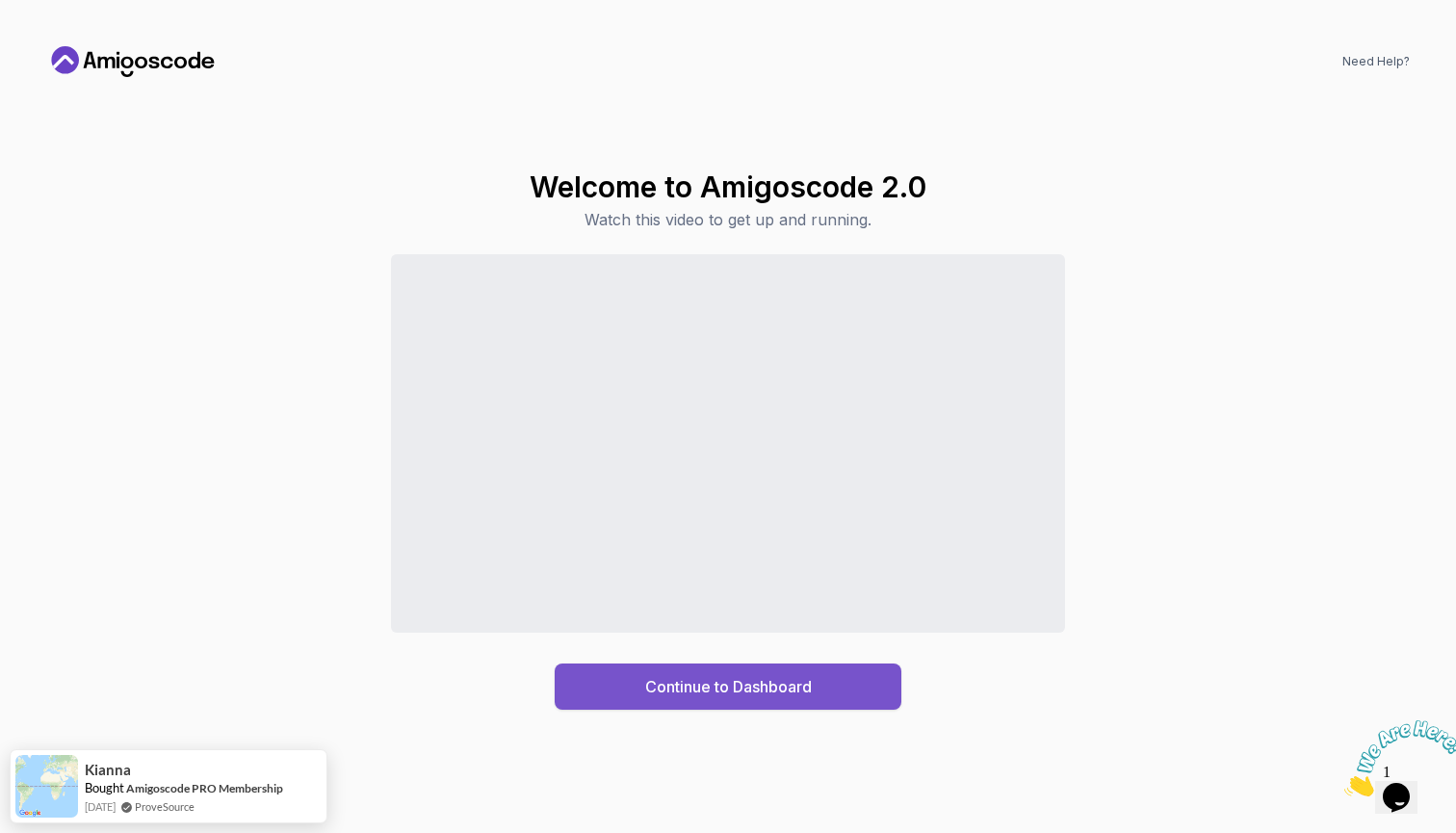
click at [752, 688] on div "Continue to Dashboard" at bounding box center [728, 686] width 167 height 23
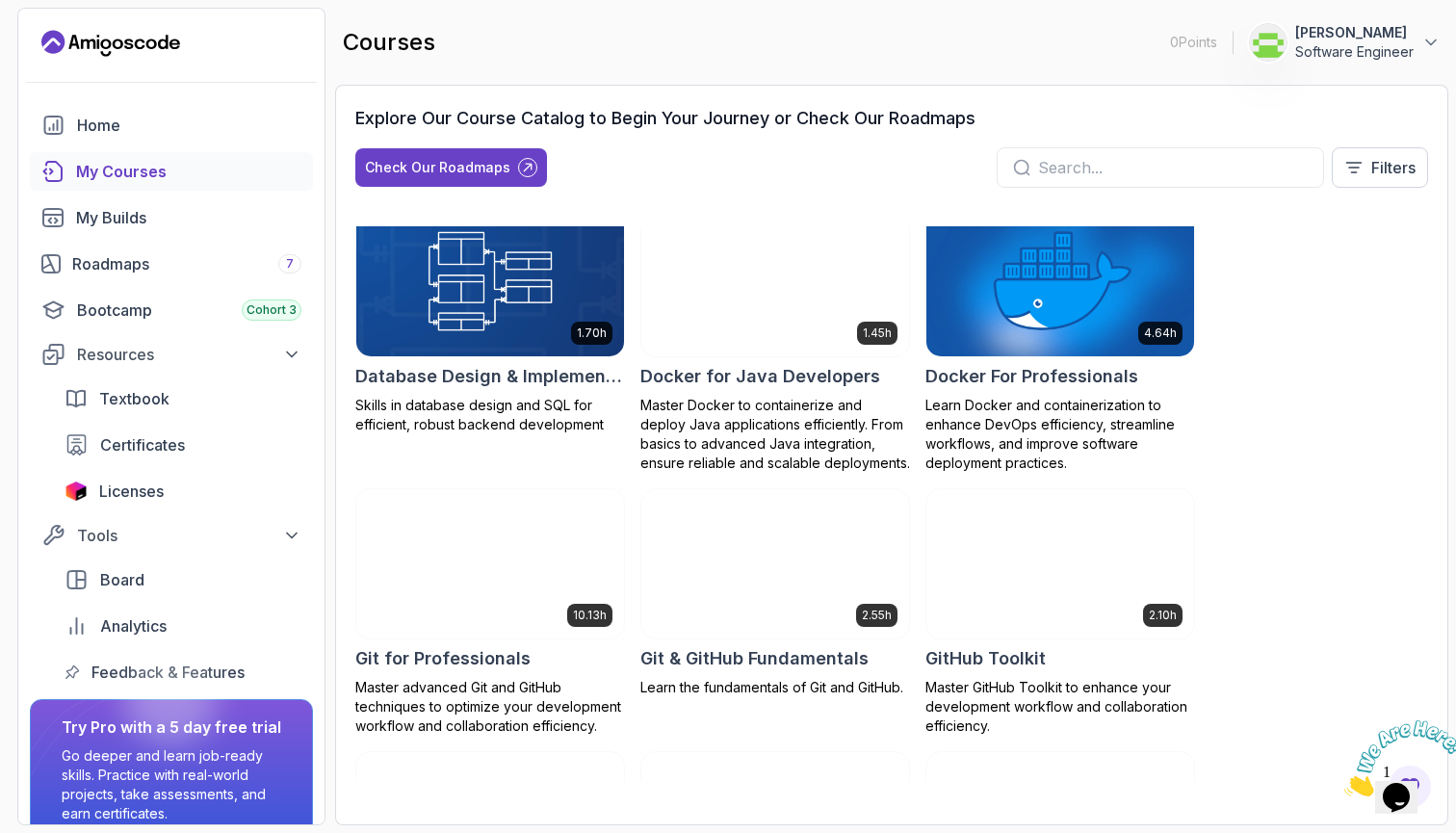
scroll to position [337, 0]
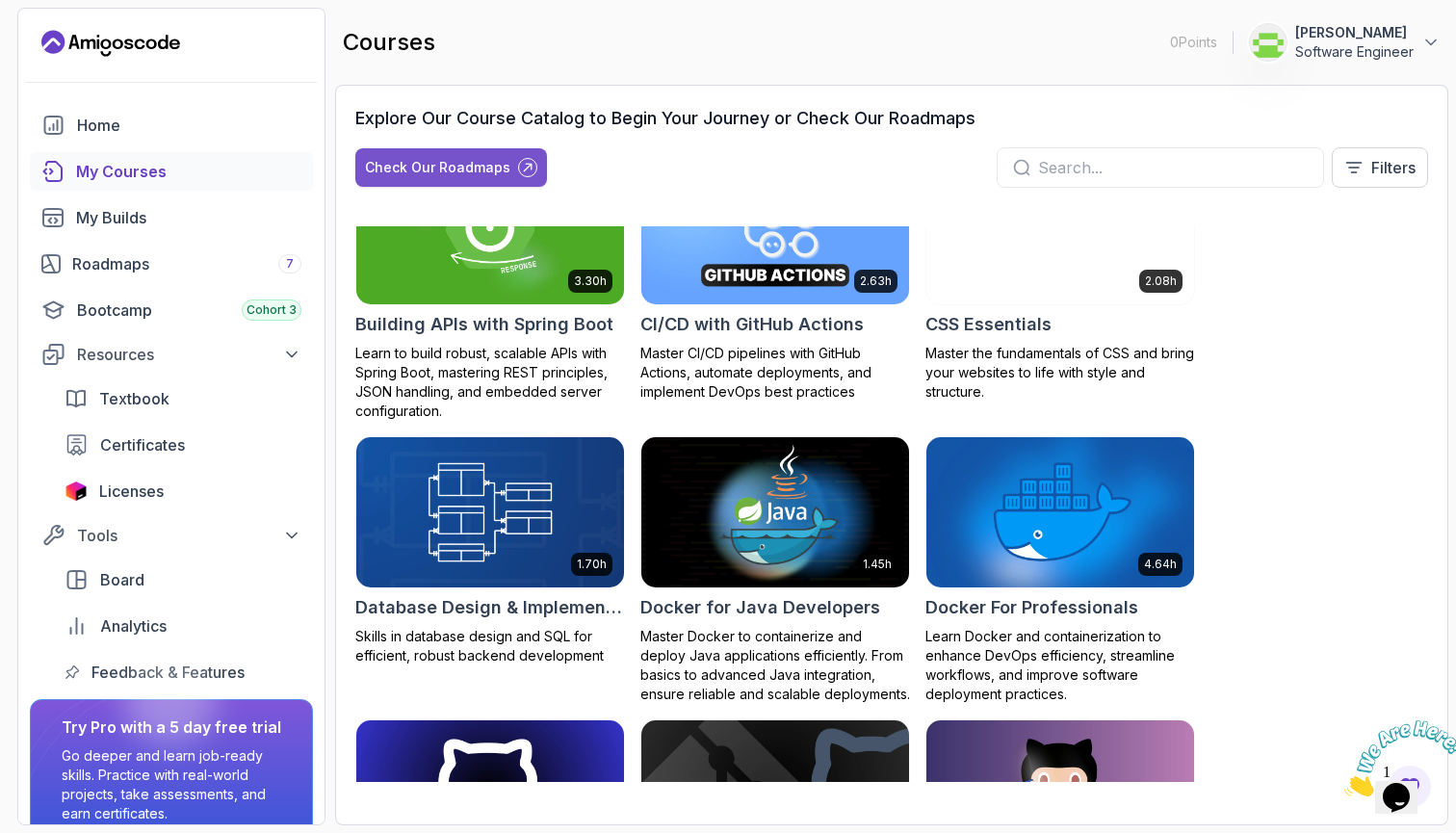
click at [448, 173] on div "Check Our Roadmaps" at bounding box center [438, 167] width 145 height 19
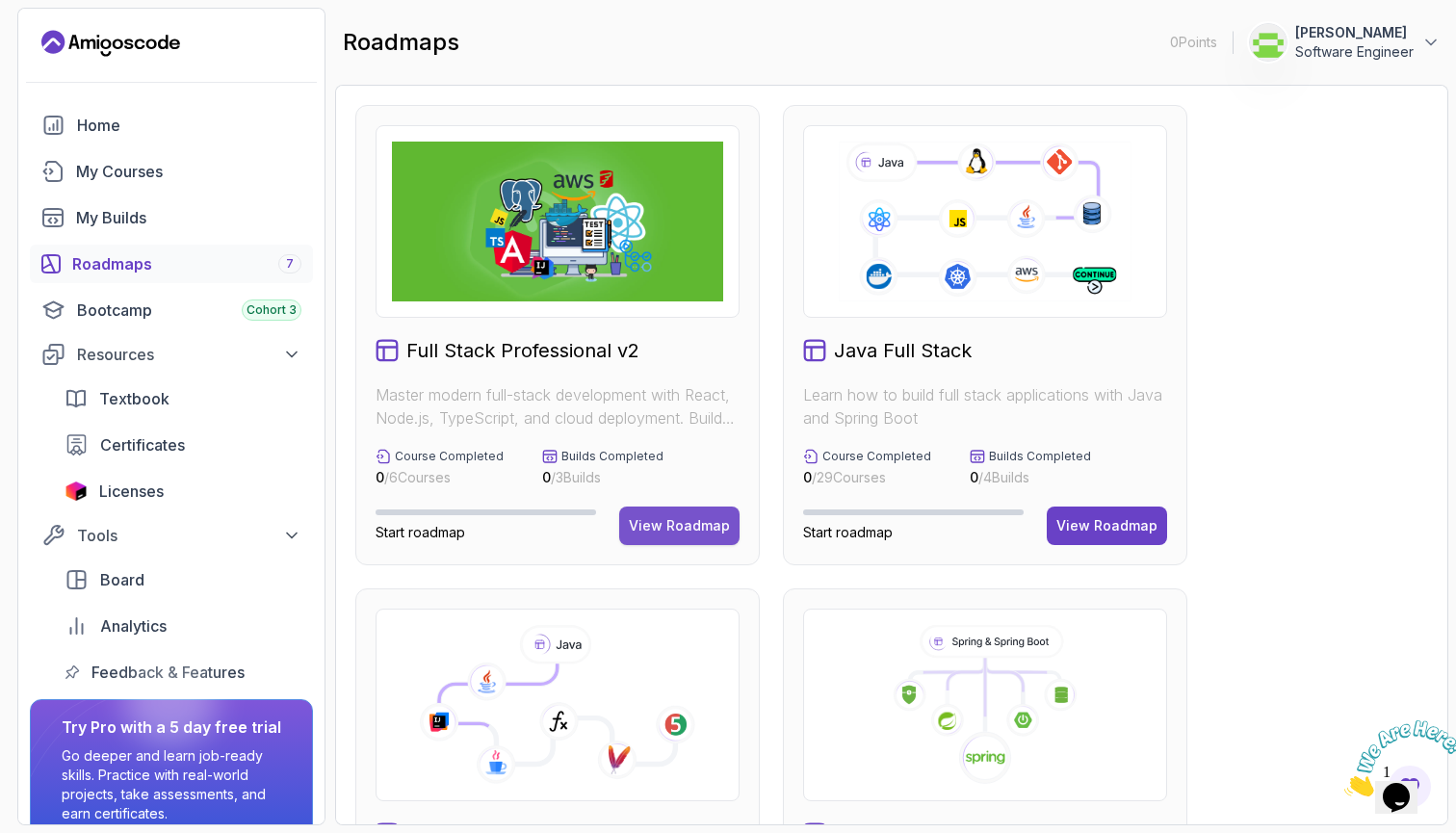
click at [682, 531] on div "View Roadmap" at bounding box center [679, 525] width 101 height 19
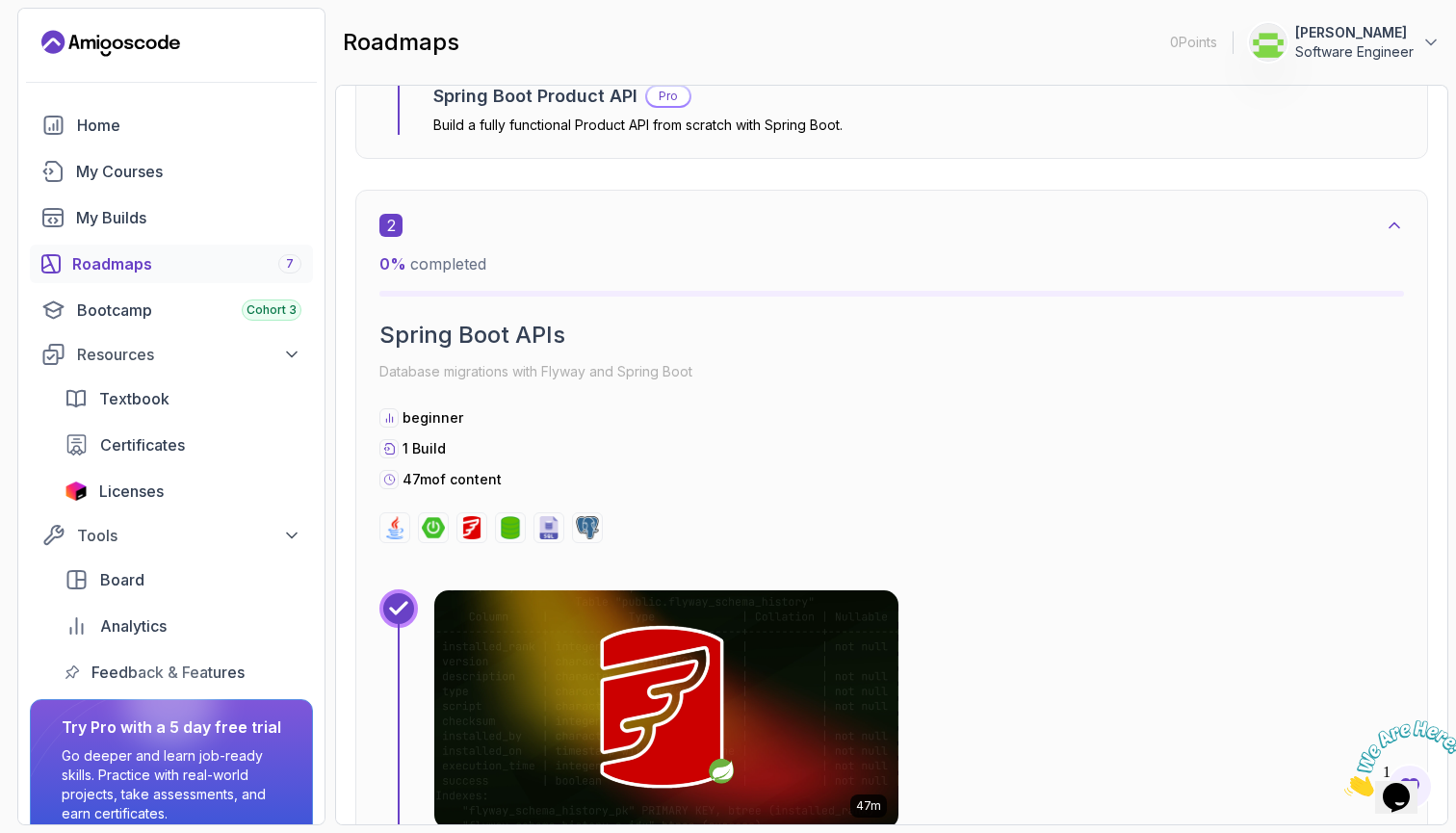
scroll to position [1771, 0]
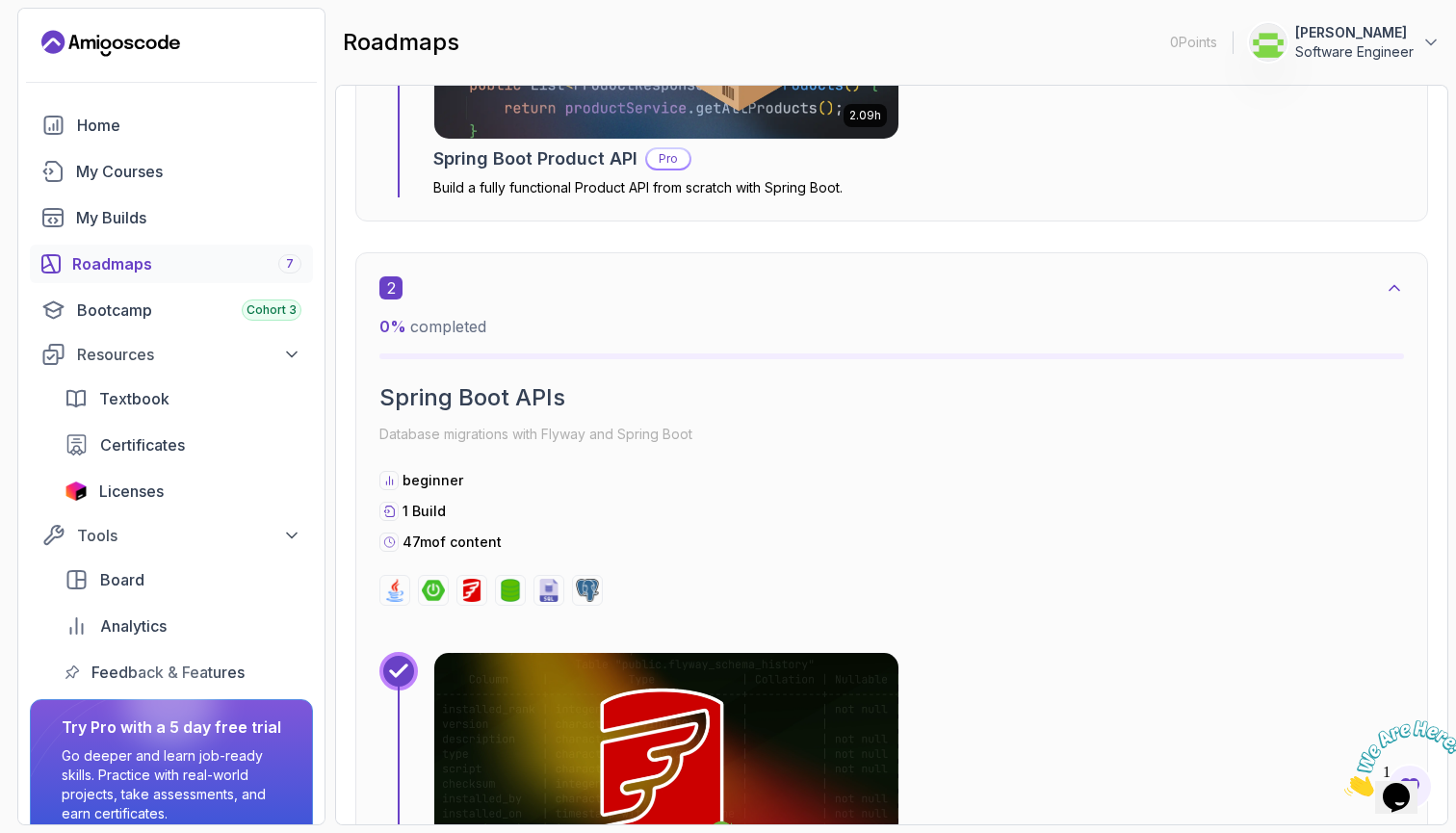
click at [463, 463] on div "2 0 % completed Spring Boot APIs Database migrations with Flyway and Spring Boo…" at bounding box center [891, 441] width 1024 height 330
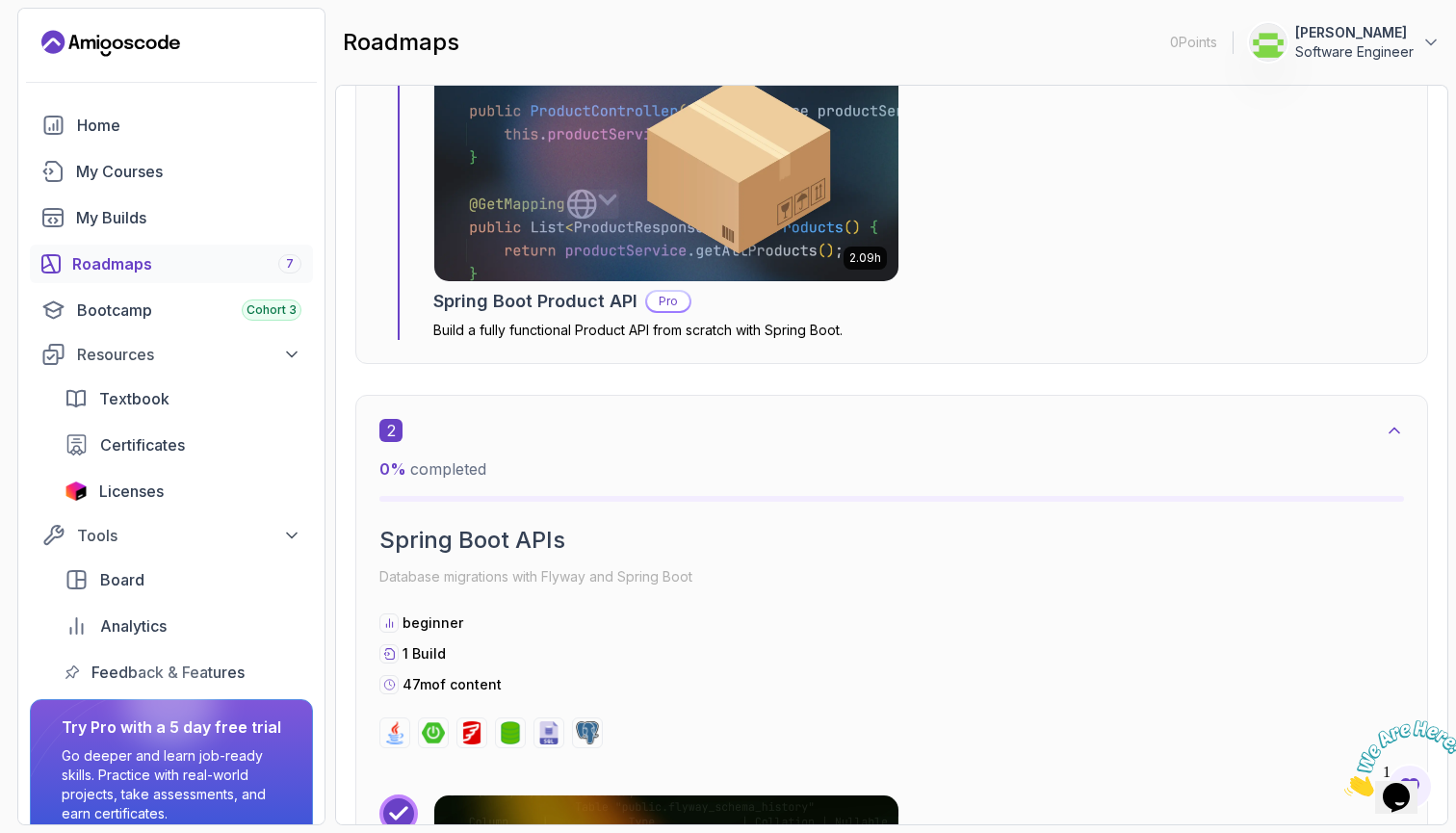
scroll to position [1540, 0]
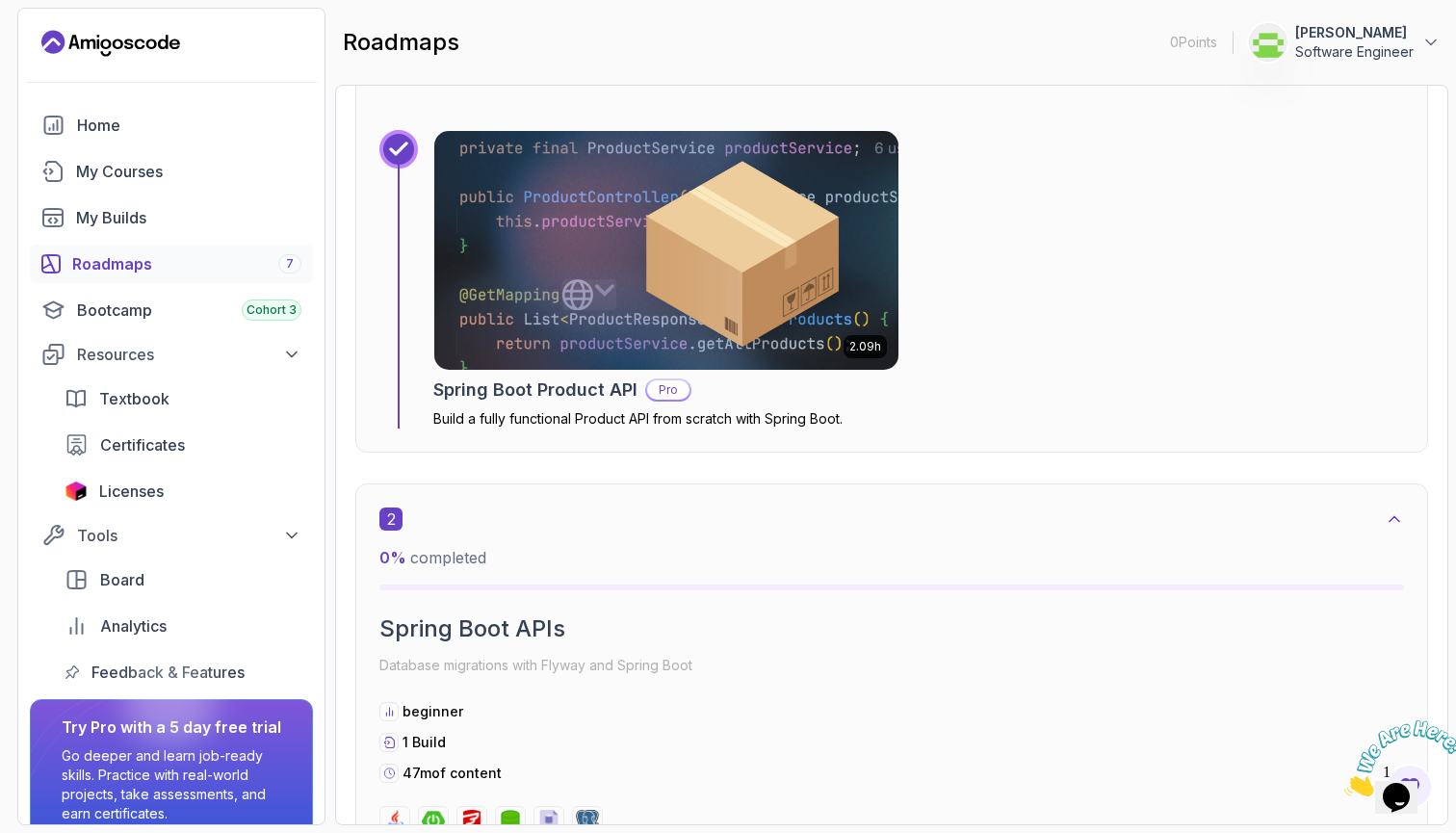
click at [562, 293] on img at bounding box center [666, 250] width 487 height 250
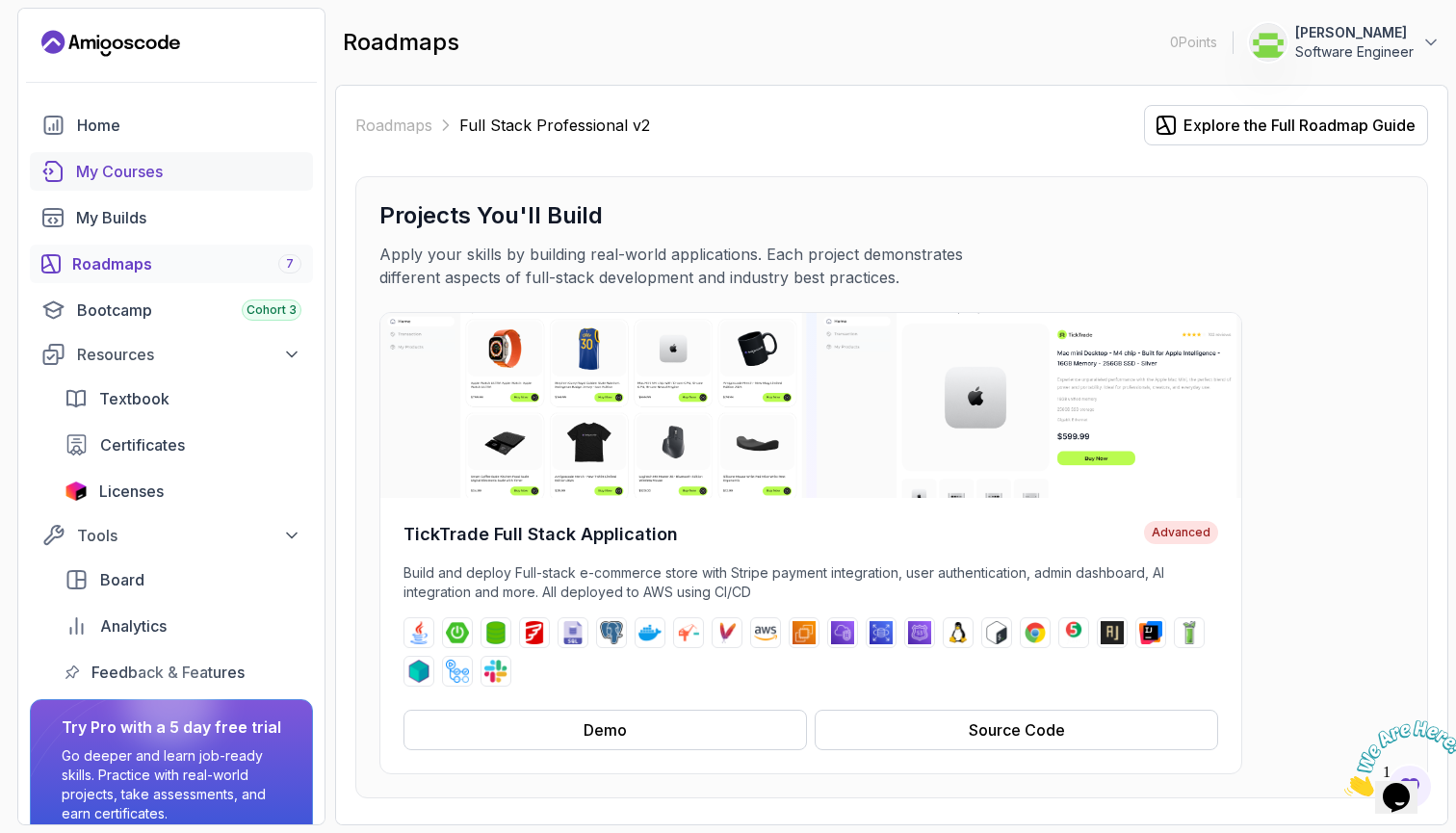
click at [143, 174] on div "My Courses" at bounding box center [189, 171] width 225 height 23
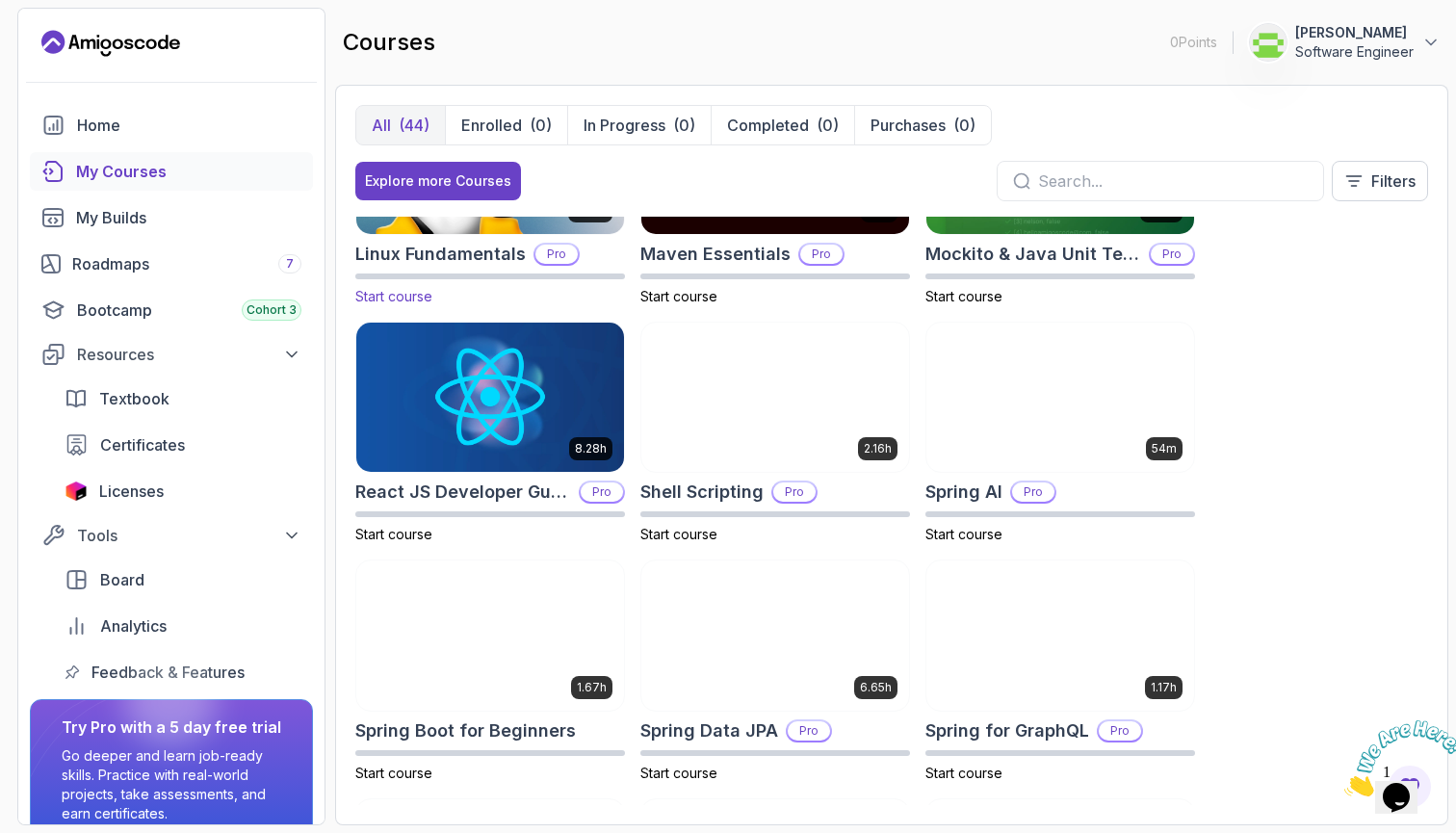
scroll to position [2522, 0]
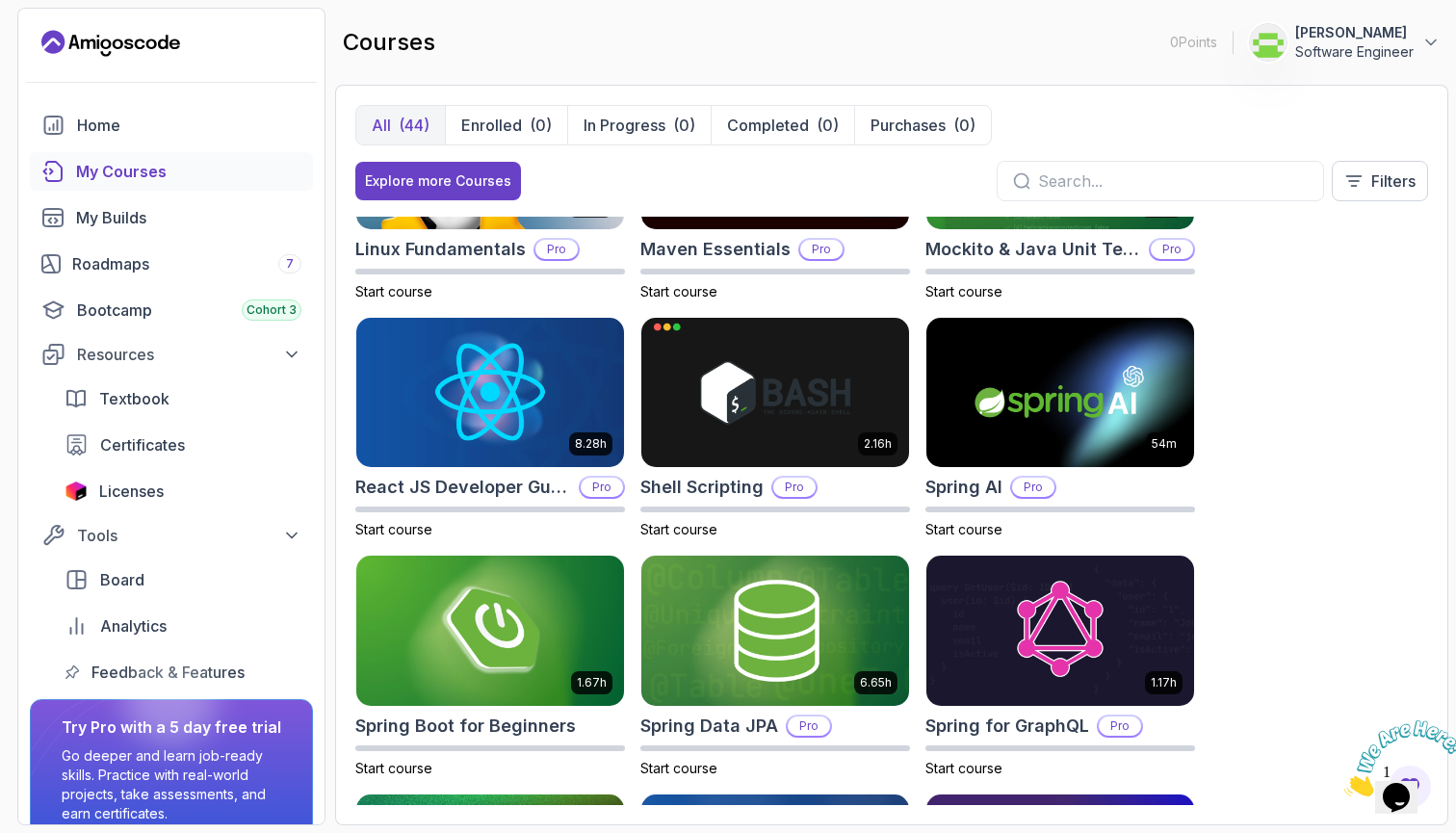
click at [1174, 167] on div at bounding box center [1160, 181] width 328 height 41
click at [1160, 192] on input "text" at bounding box center [1173, 181] width 270 height 23
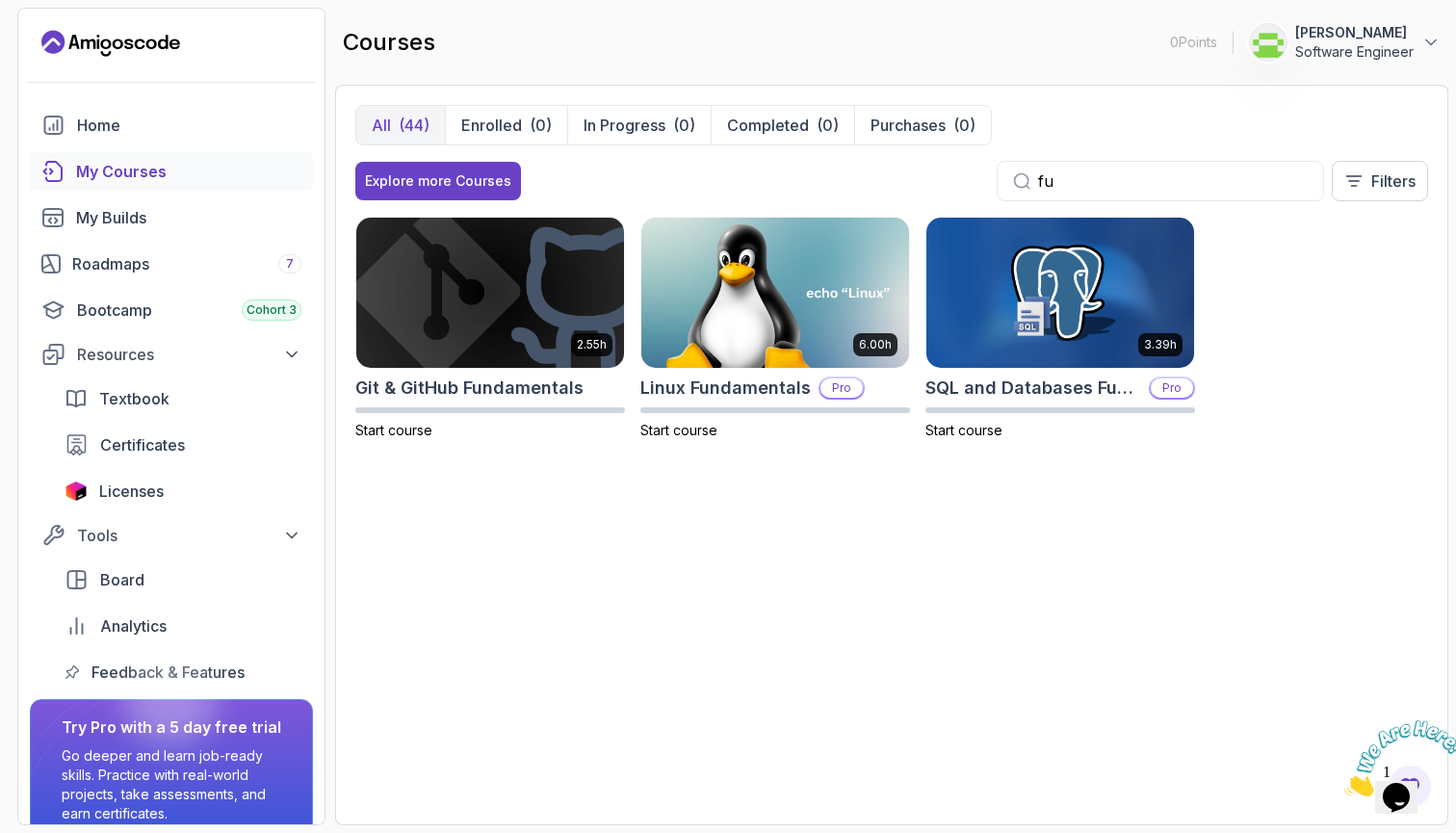
type input "f"
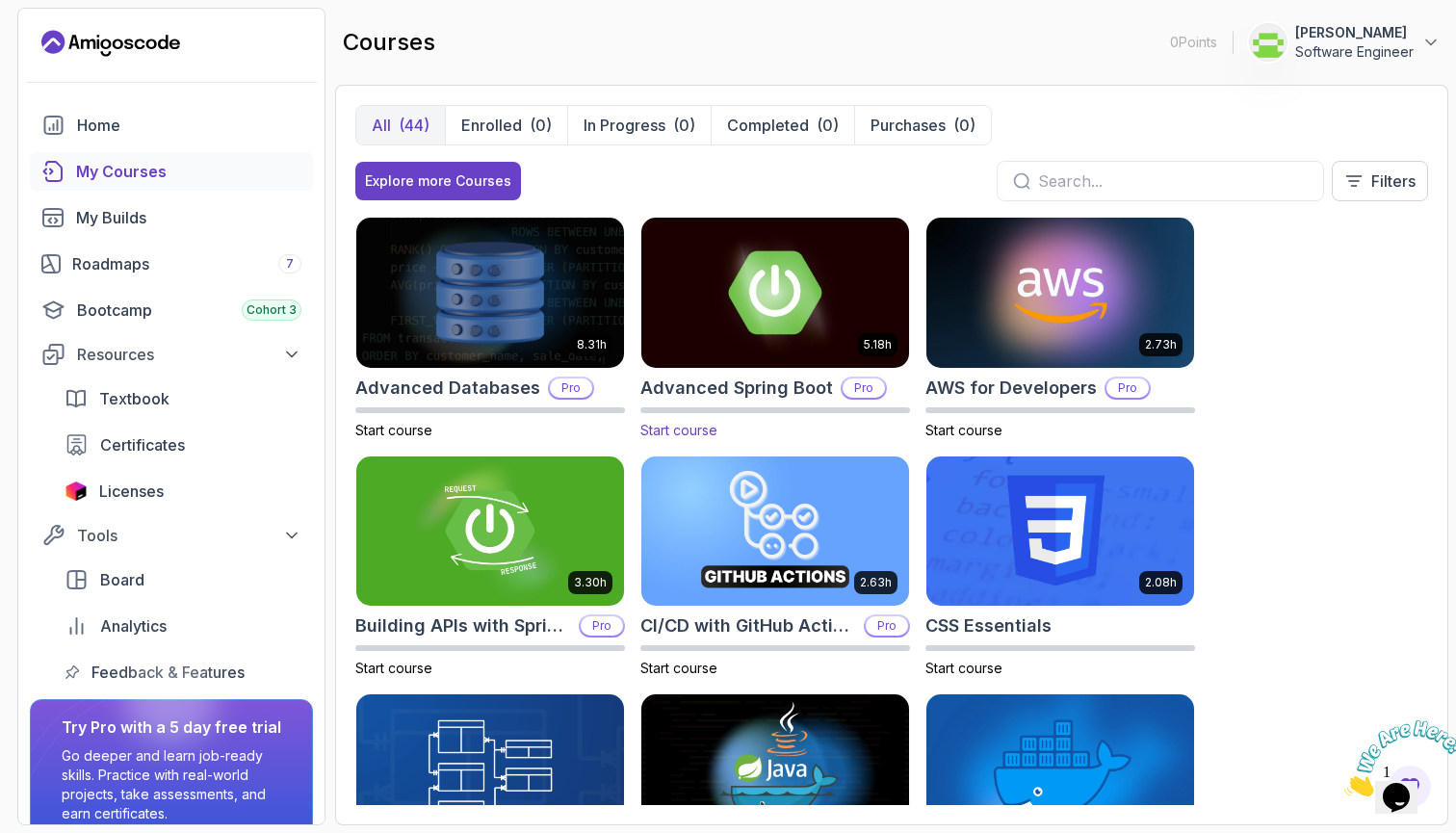
click at [794, 309] on img at bounding box center [774, 292] width 281 height 157
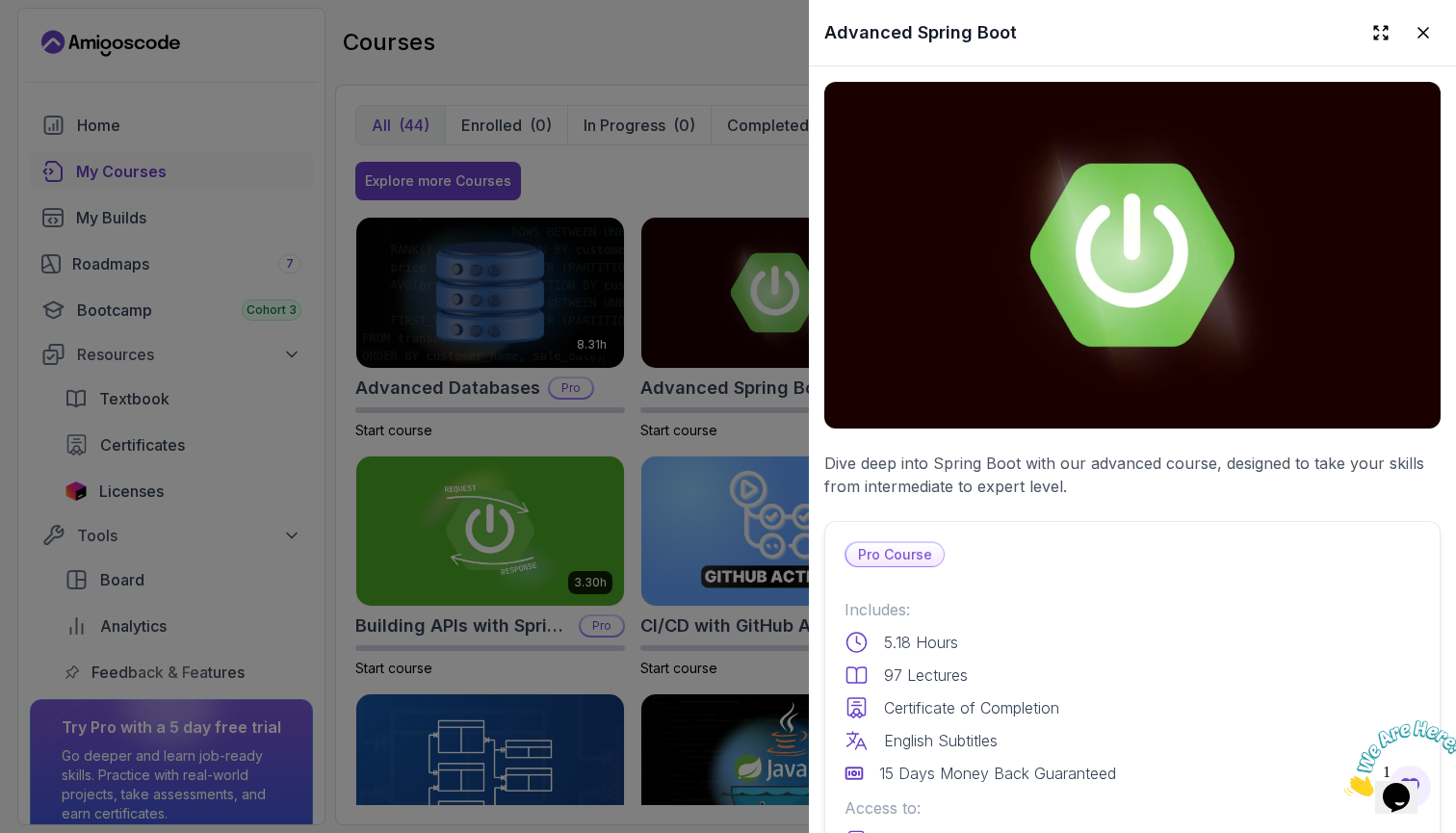
click at [579, 290] on div at bounding box center [728, 416] width 1456 height 833
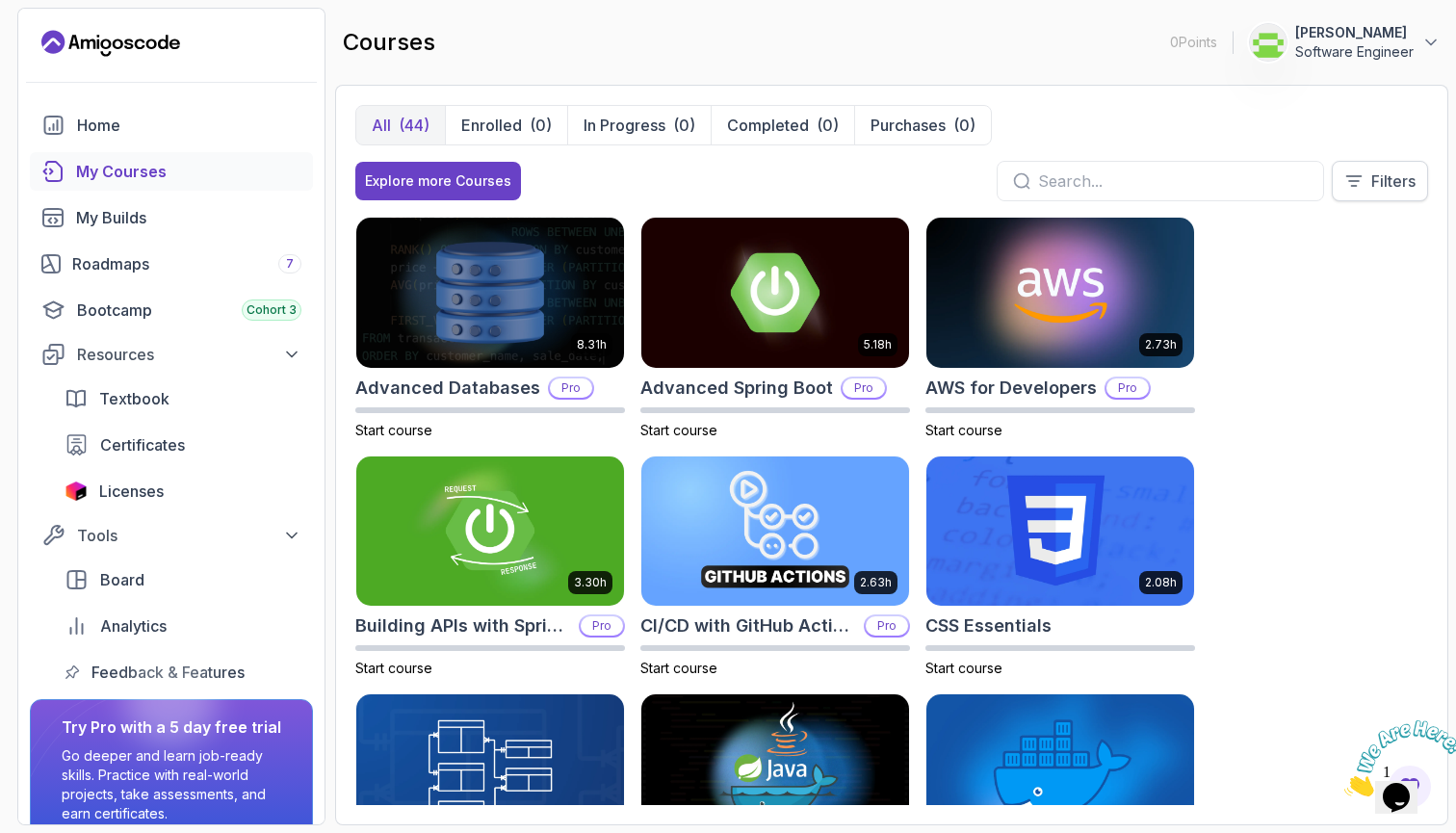
click at [1403, 179] on p "Filters" at bounding box center [1392, 181] width 45 height 23
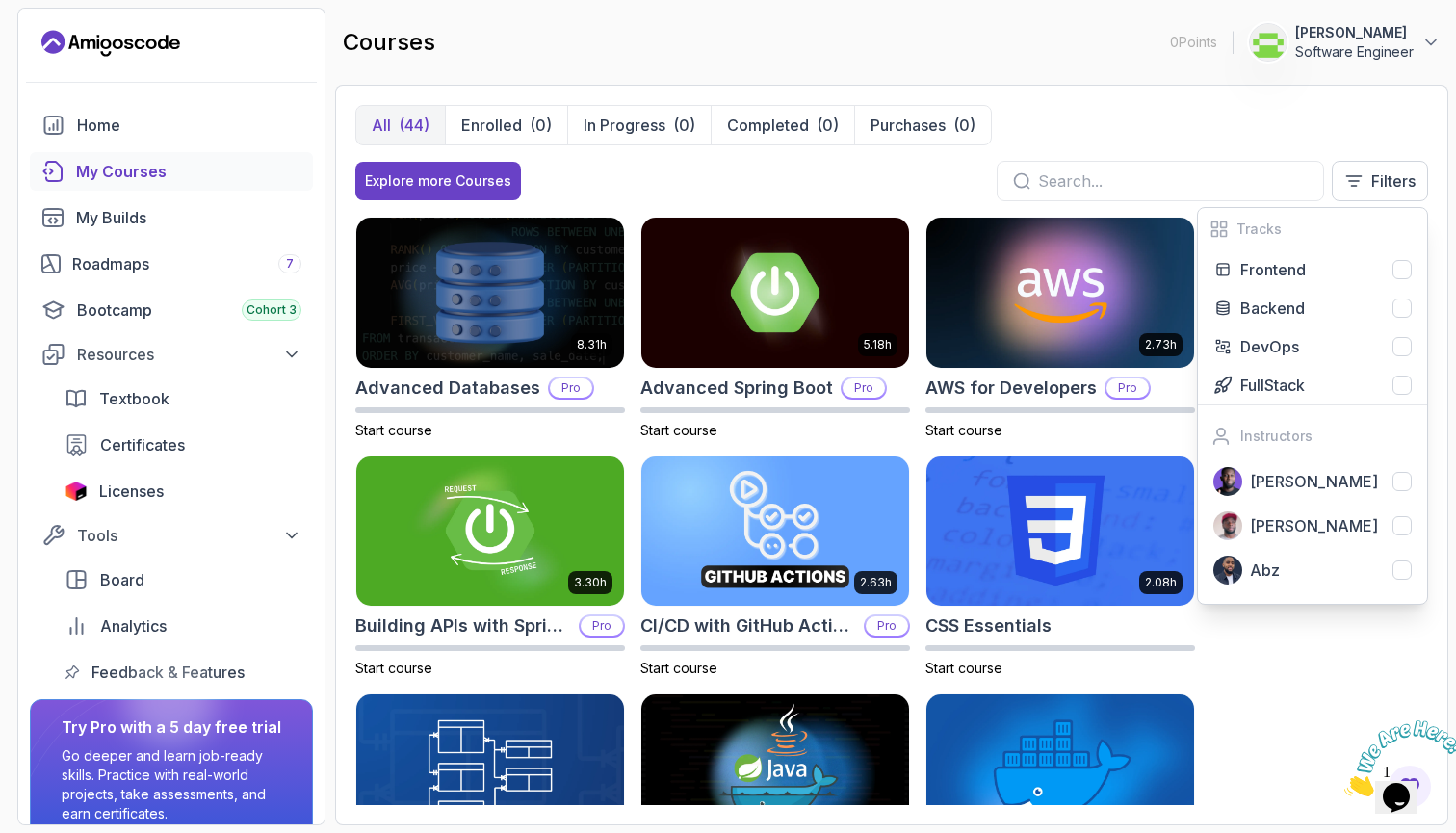
click at [1246, 148] on div "All (44) Enrolled (0) In Progress (0) Completed (0) Purchases (0) Explore more …" at bounding box center [891, 161] width 1073 height 112
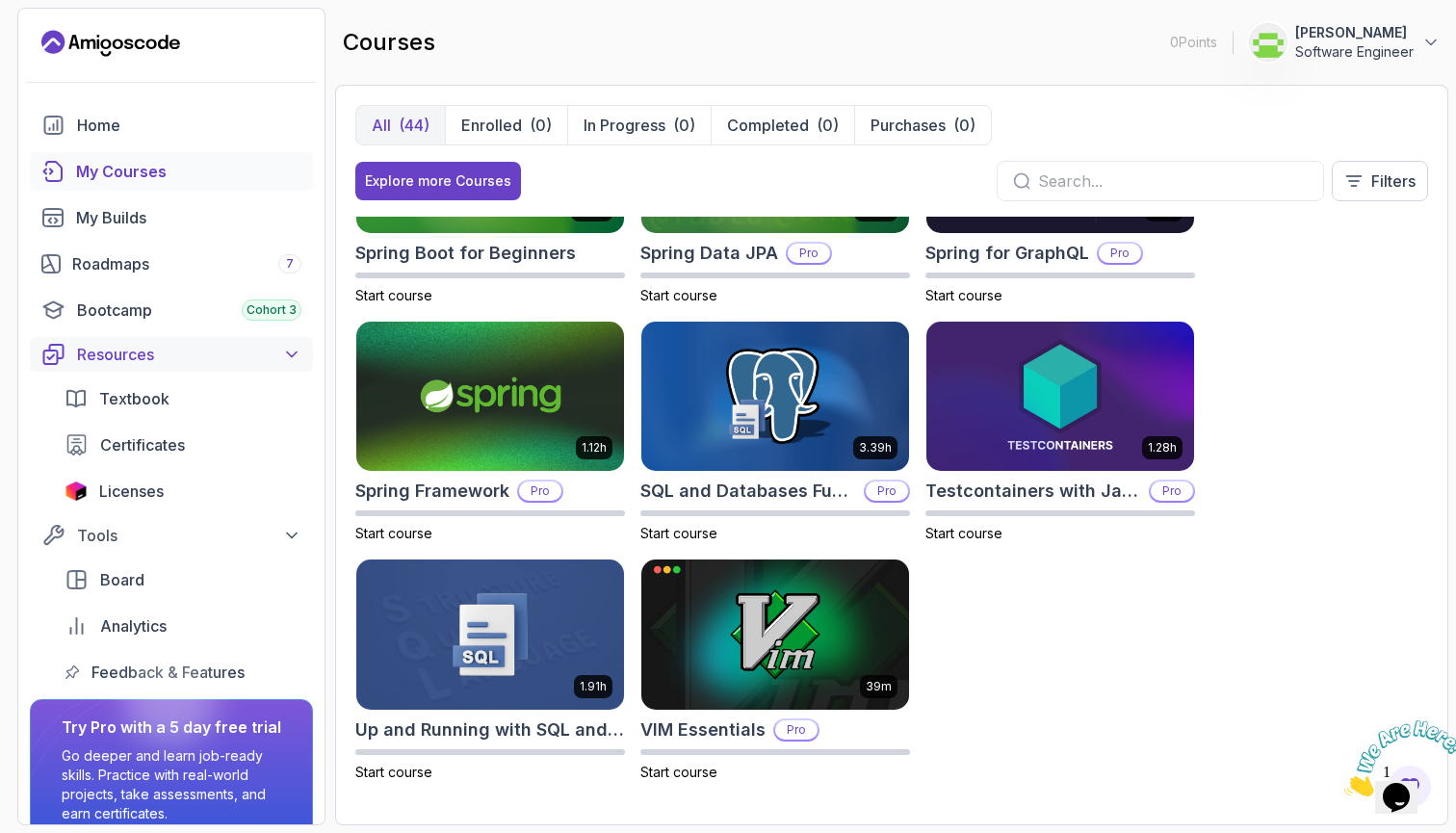
scroll to position [2995, 0]
click at [154, 314] on div "Bootcamp Cohort 3" at bounding box center [190, 310] width 224 height 23
